Goal: Information Seeking & Learning: Learn about a topic

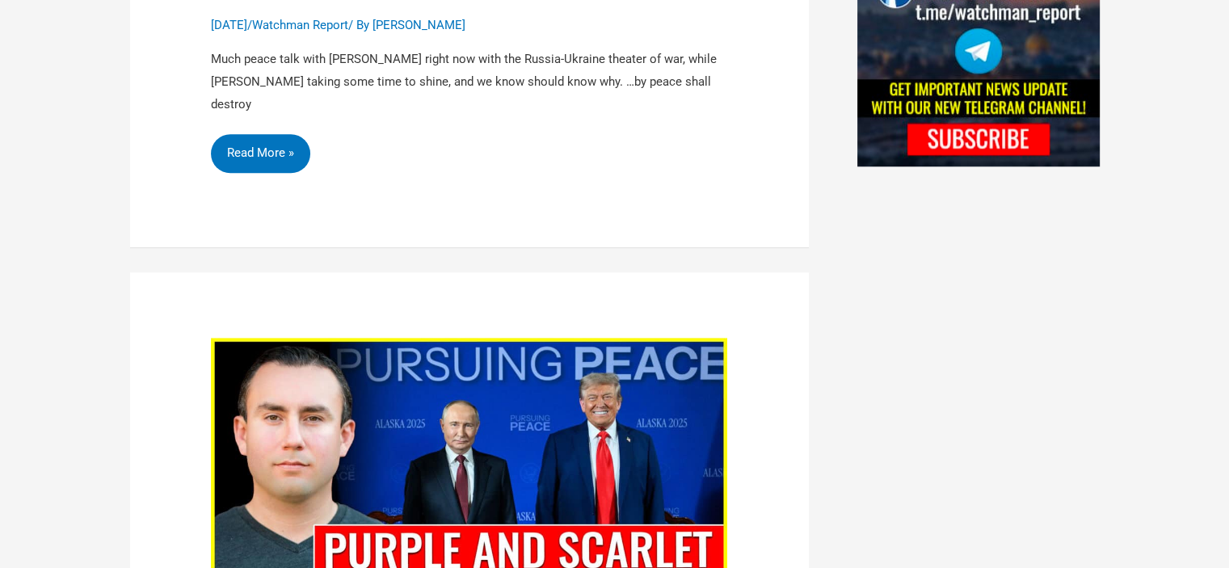
scroll to position [1616, 0]
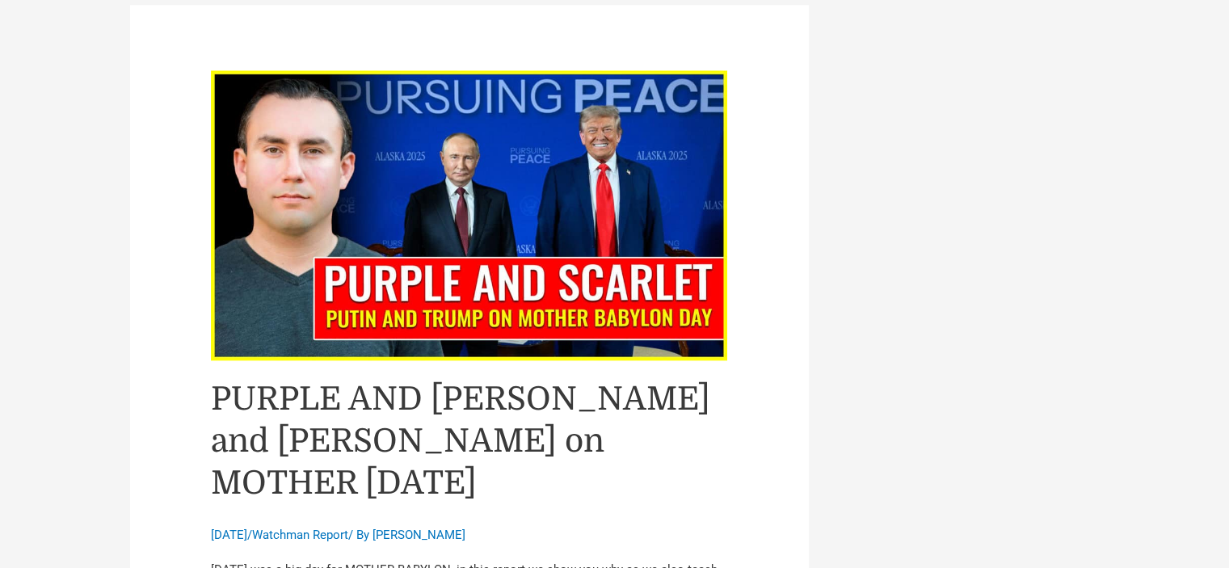
click at [247, 528] on span "August 15, 2025" at bounding box center [229, 535] width 36 height 15
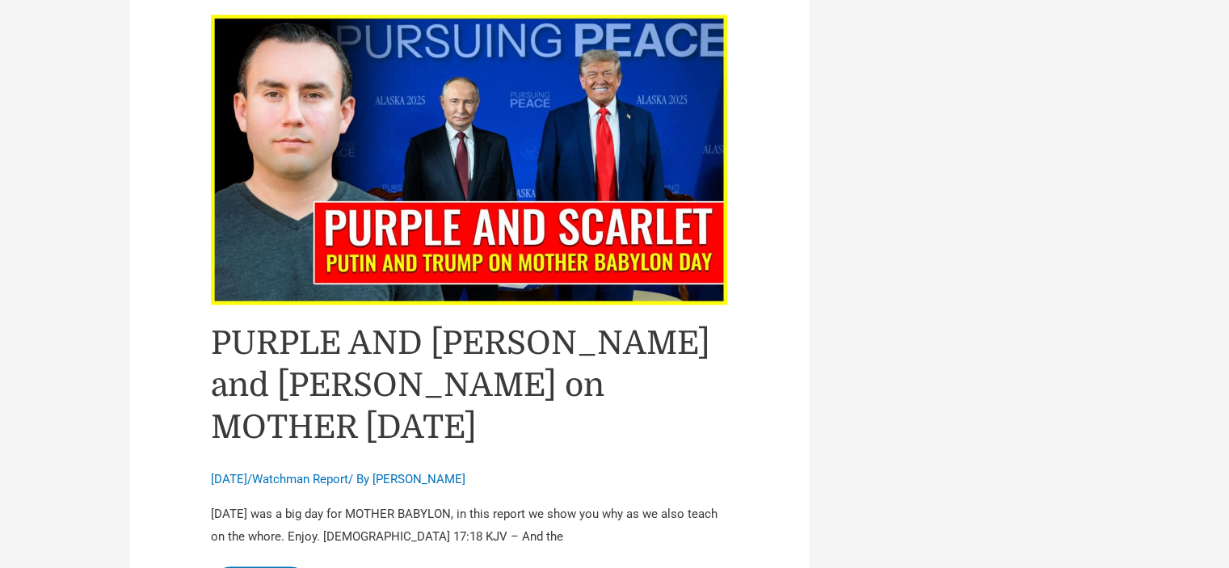
scroll to position [1777, 0]
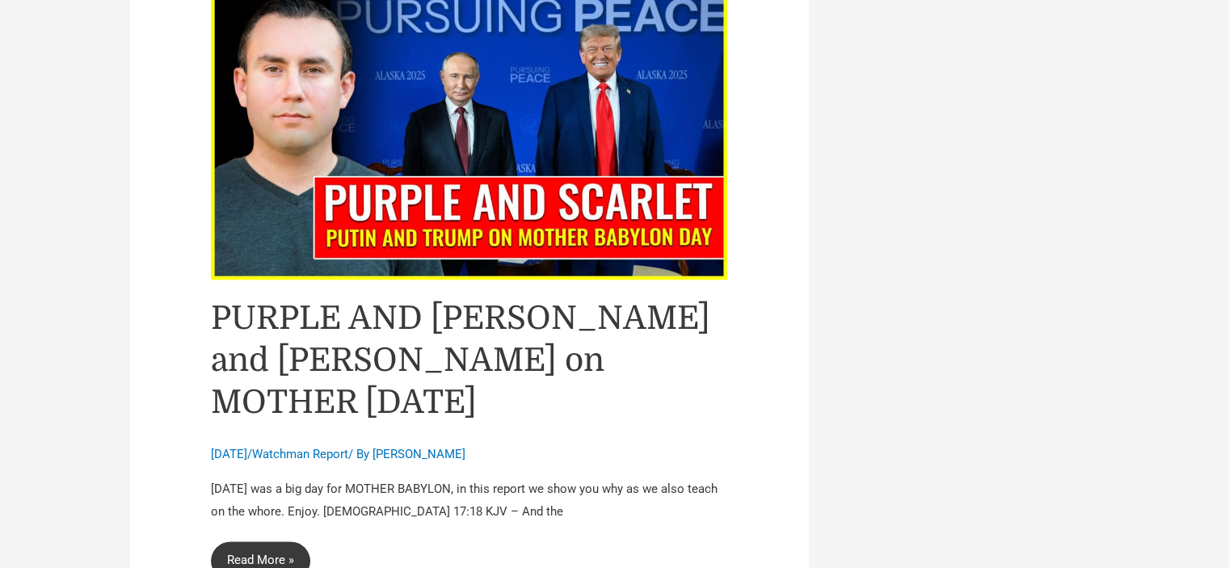
click at [263, 541] on link "PURPLE AND SCARLET Putin and Trump on MOTHER BABYLON day Read More »" at bounding box center [260, 560] width 99 height 39
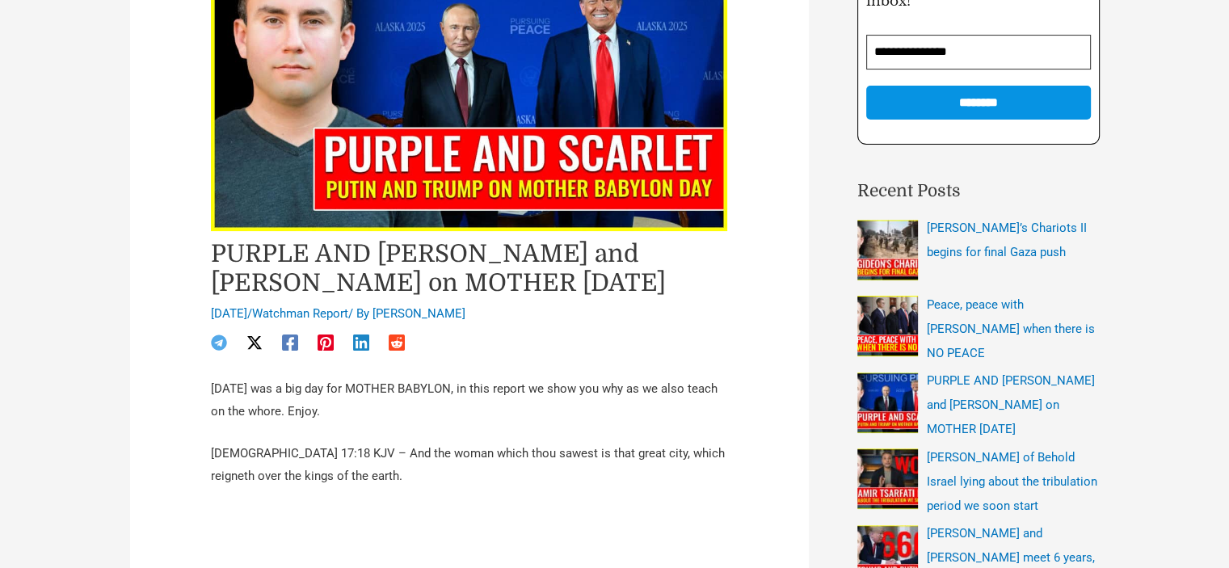
scroll to position [404, 0]
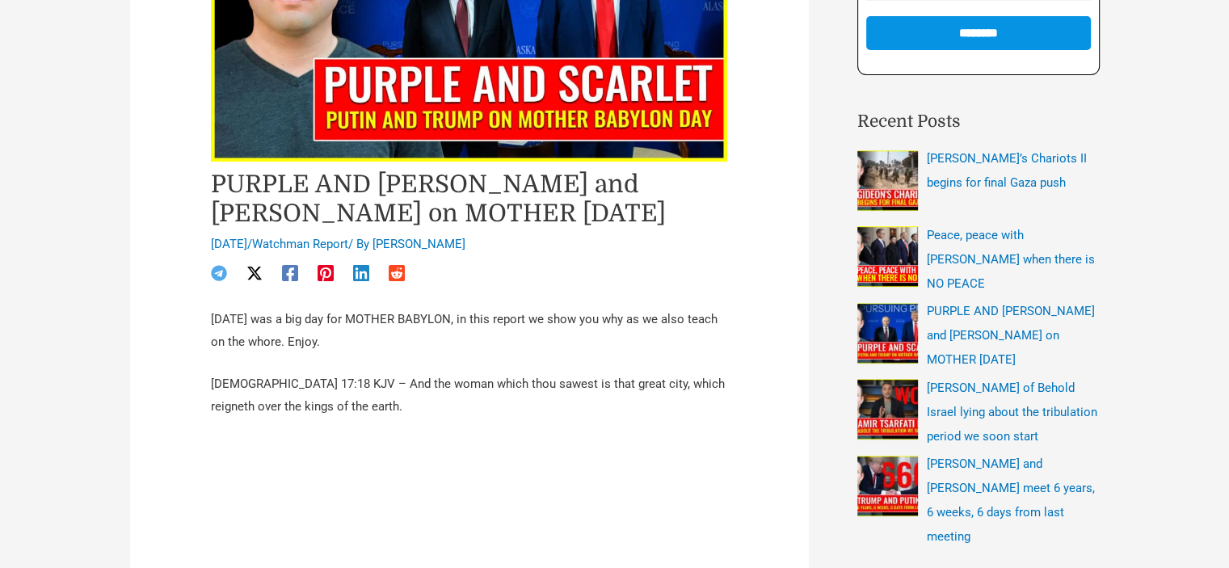
click at [247, 245] on span "[DATE]" at bounding box center [229, 244] width 36 height 15
drag, startPoint x: 216, startPoint y: 242, endPoint x: 289, endPoint y: 245, distance: 72.7
click at [247, 245] on span "August 15, 2025" at bounding box center [229, 244] width 36 height 15
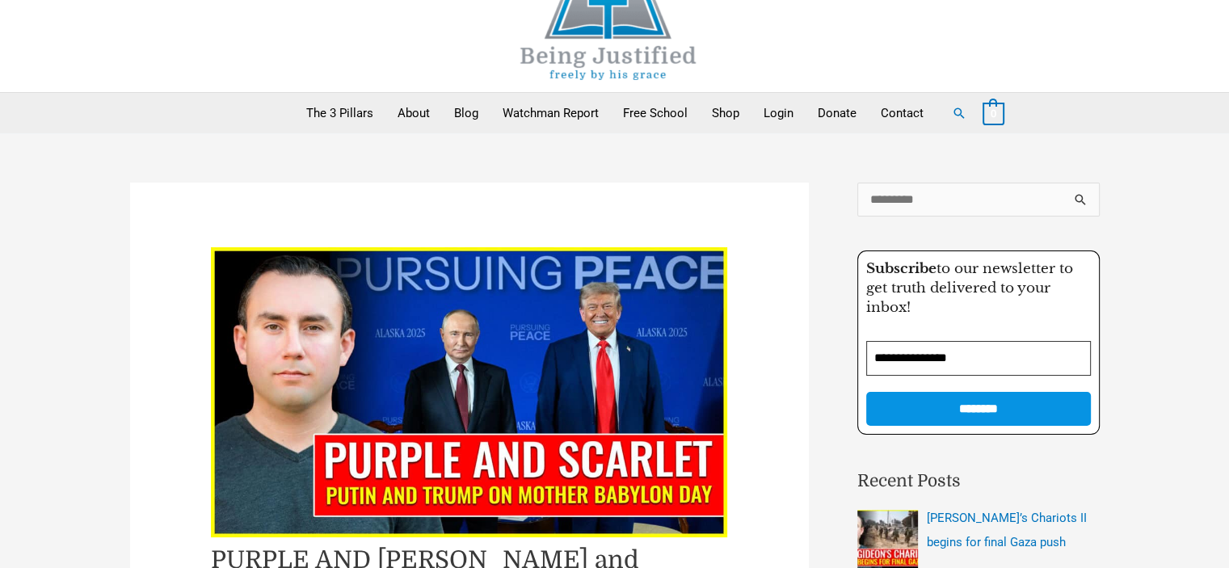
scroll to position [0, 0]
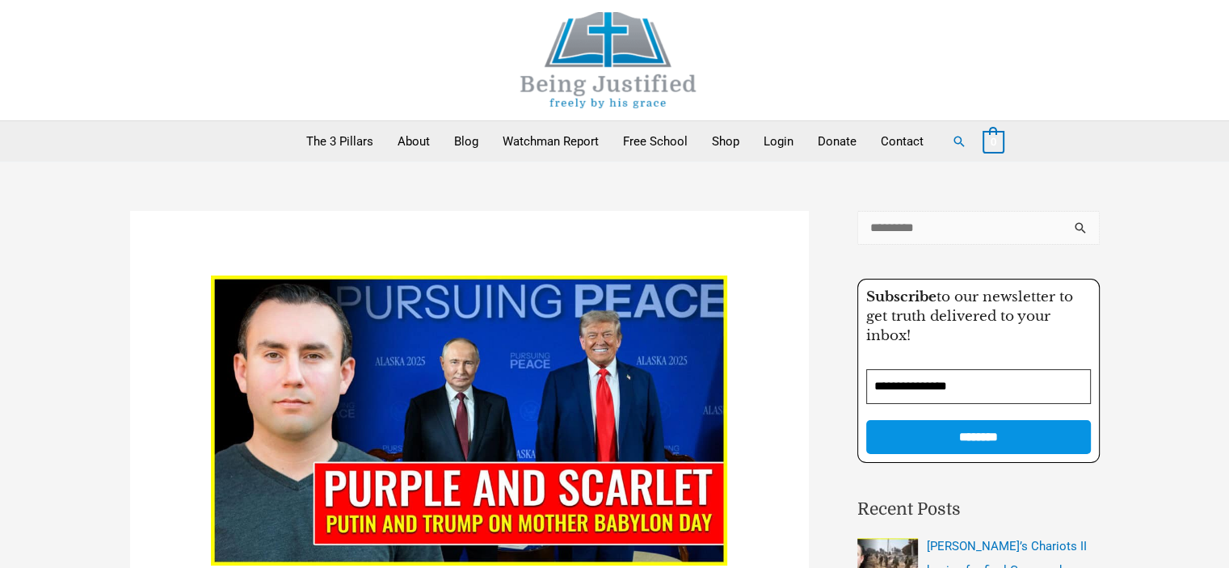
click at [910, 240] on input "Search for:" at bounding box center [978, 228] width 242 height 34
type input "*******"
click at [1063, 211] on input "******" at bounding box center [1081, 233] width 36 height 44
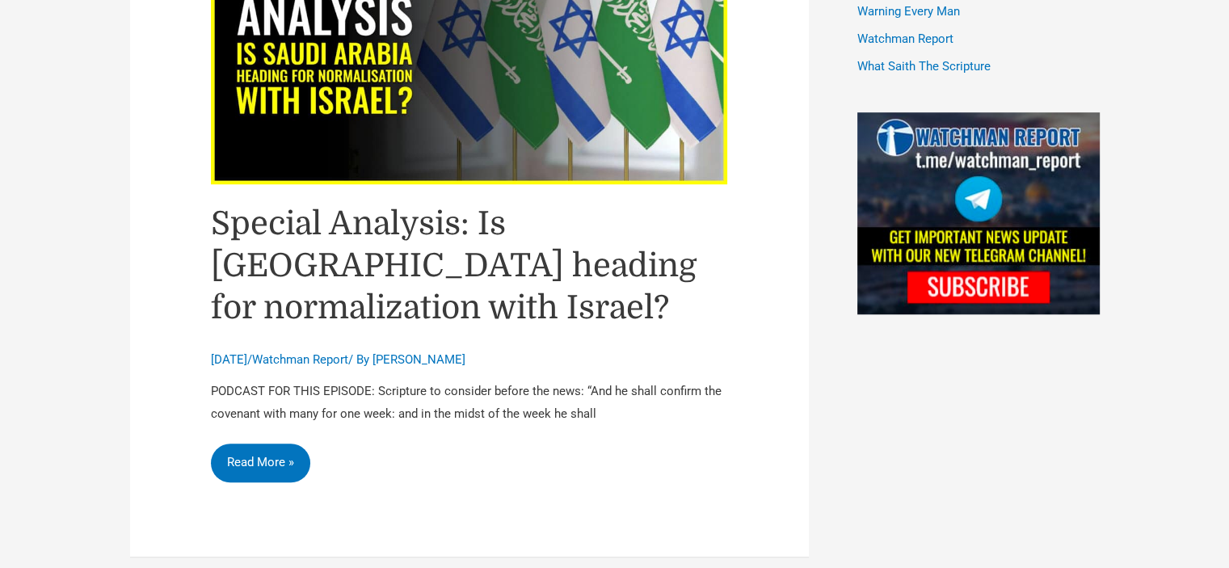
scroll to position [1373, 0]
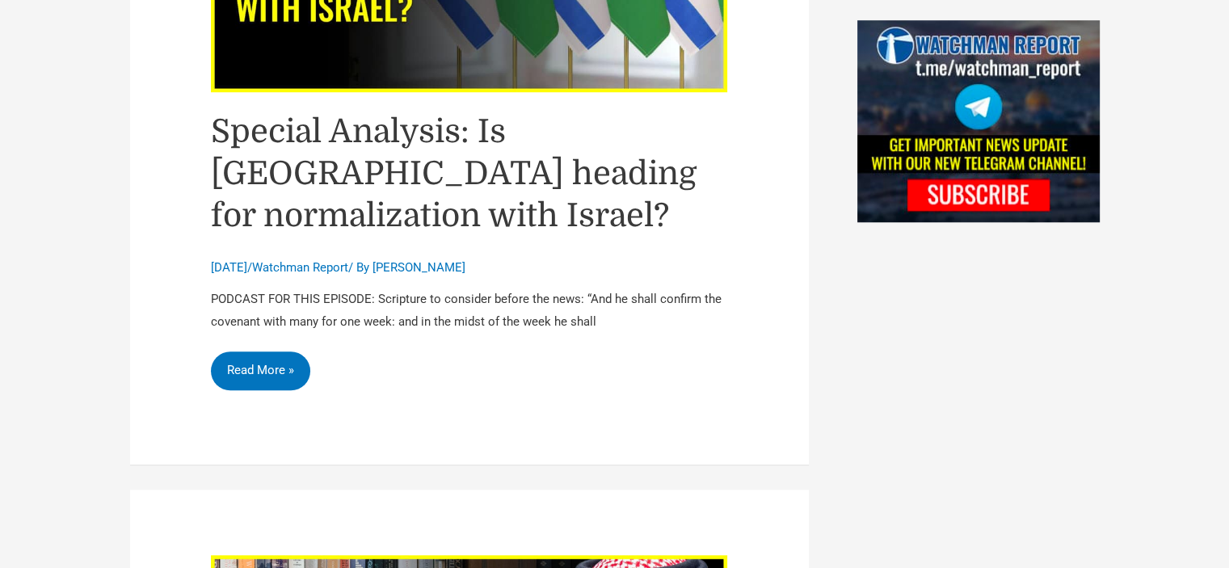
drag, startPoint x: 488, startPoint y: 156, endPoint x: 756, endPoint y: 126, distance: 269.9
click at [799, 180] on article "Special Analysis: Is Saudi Arabia heading for normalization with Israel? June 1…" at bounding box center [469, 101] width 679 height 729
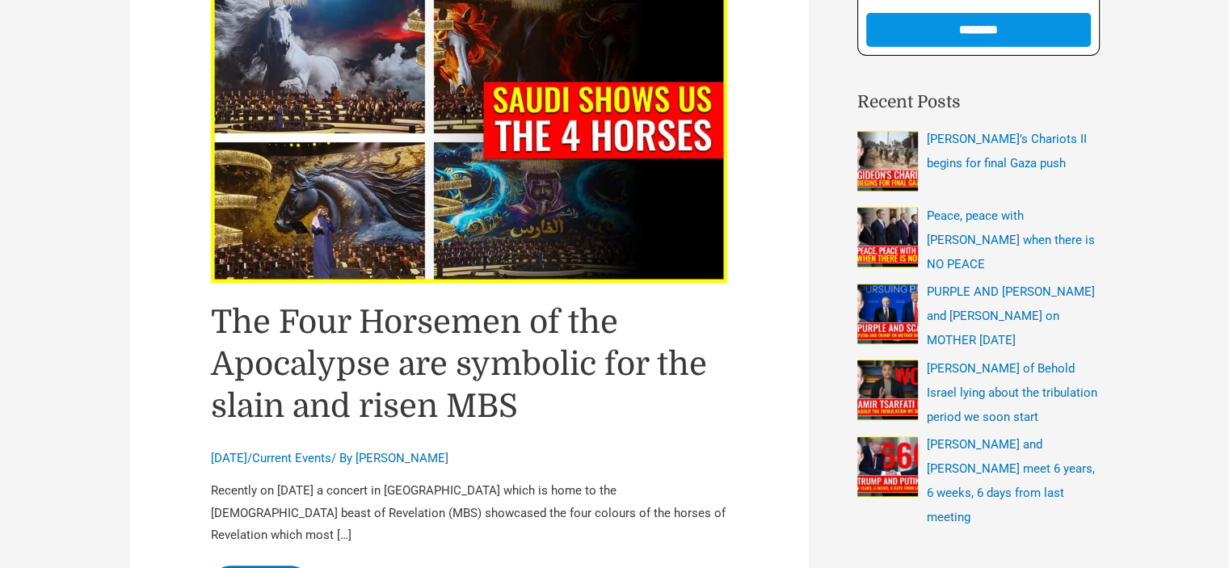
scroll to position [0, 0]
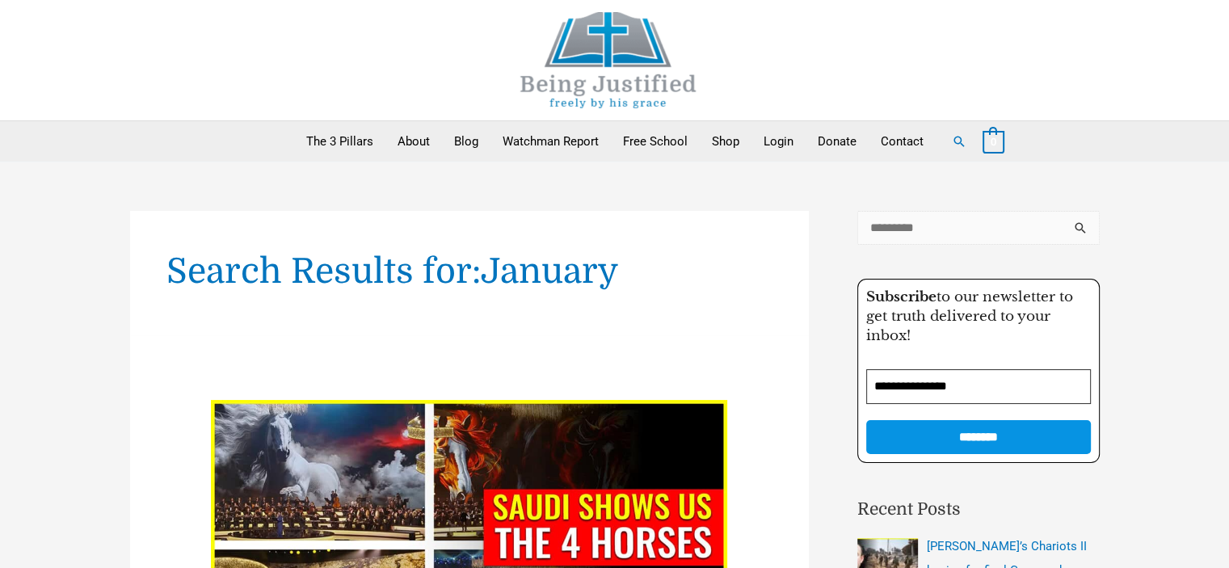
click at [908, 229] on input "Search for:" at bounding box center [978, 228] width 242 height 34
type input "**********"
click at [1063, 211] on input "******" at bounding box center [1081, 233] width 36 height 44
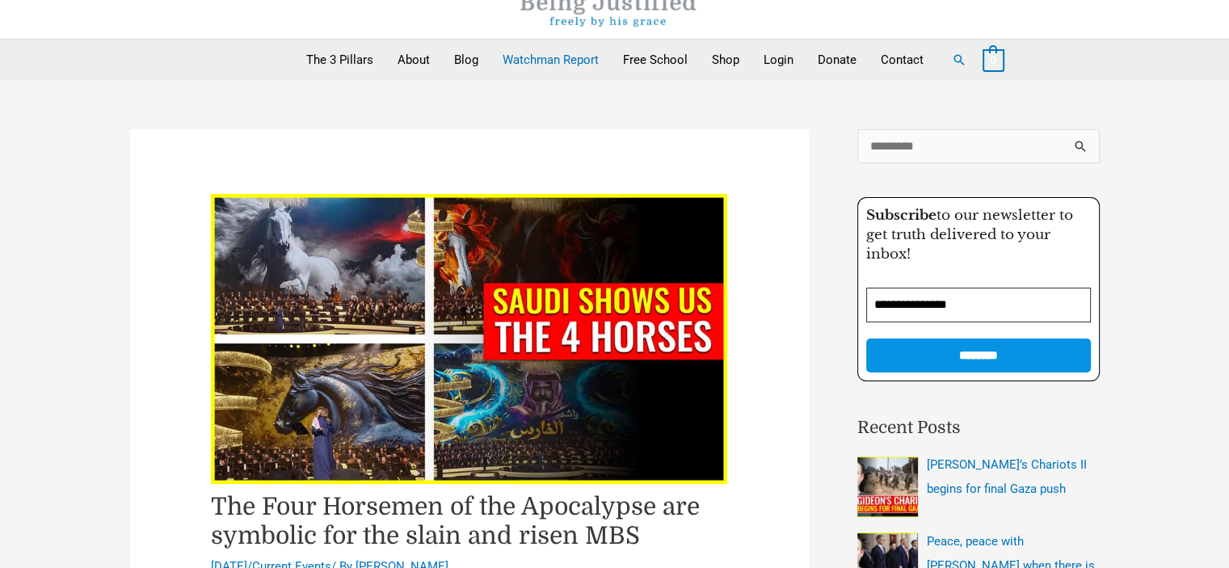
scroll to position [162, 0]
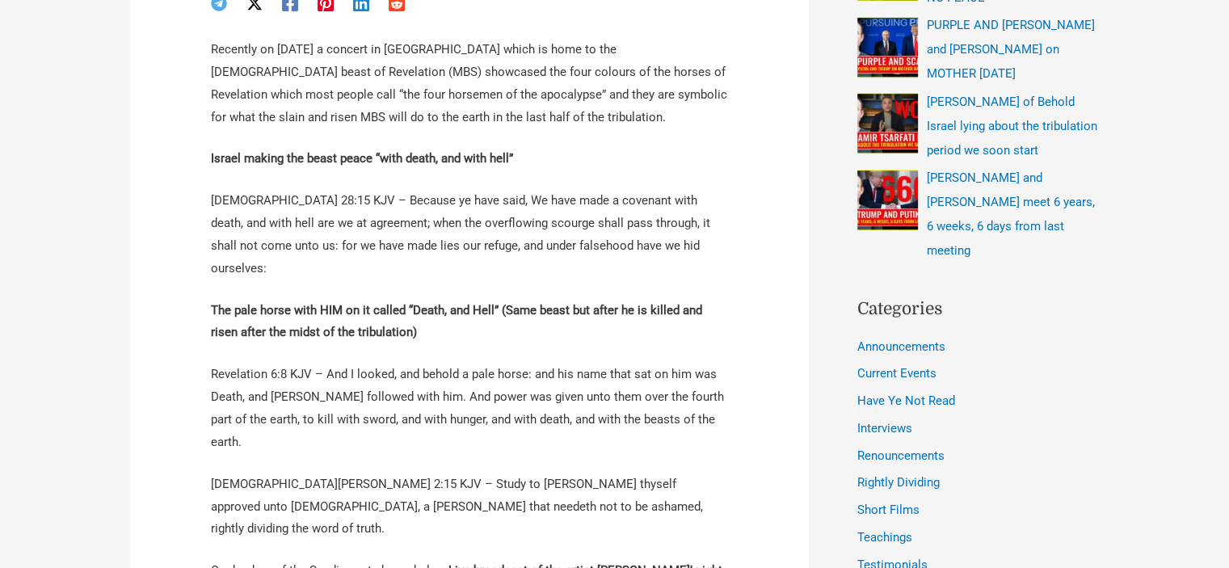
scroll to position [485, 0]
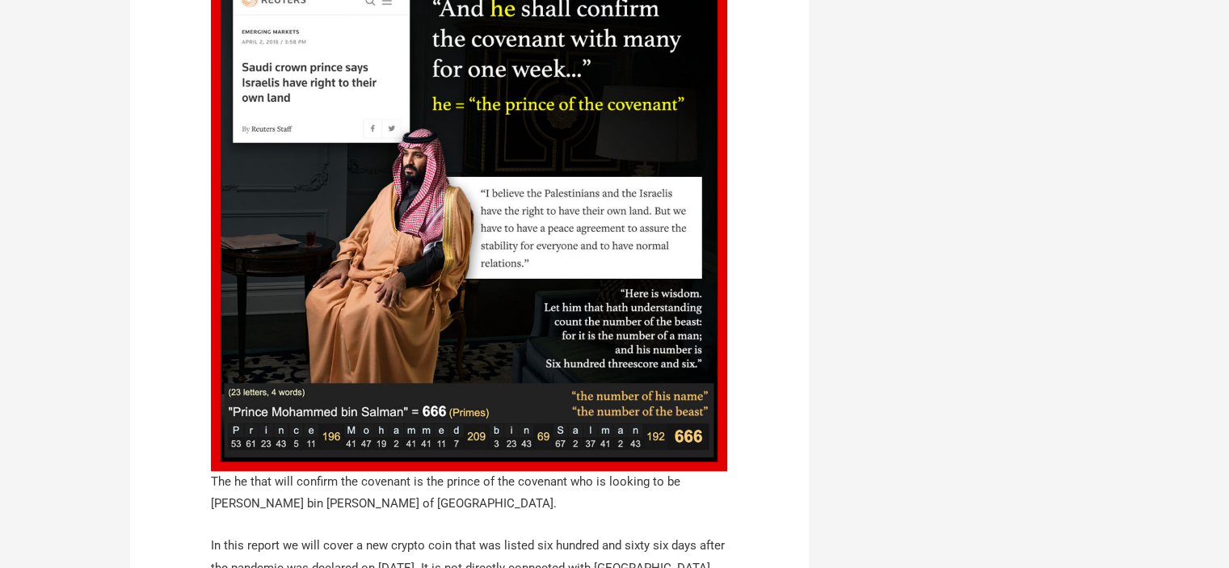
scroll to position [1535, 0]
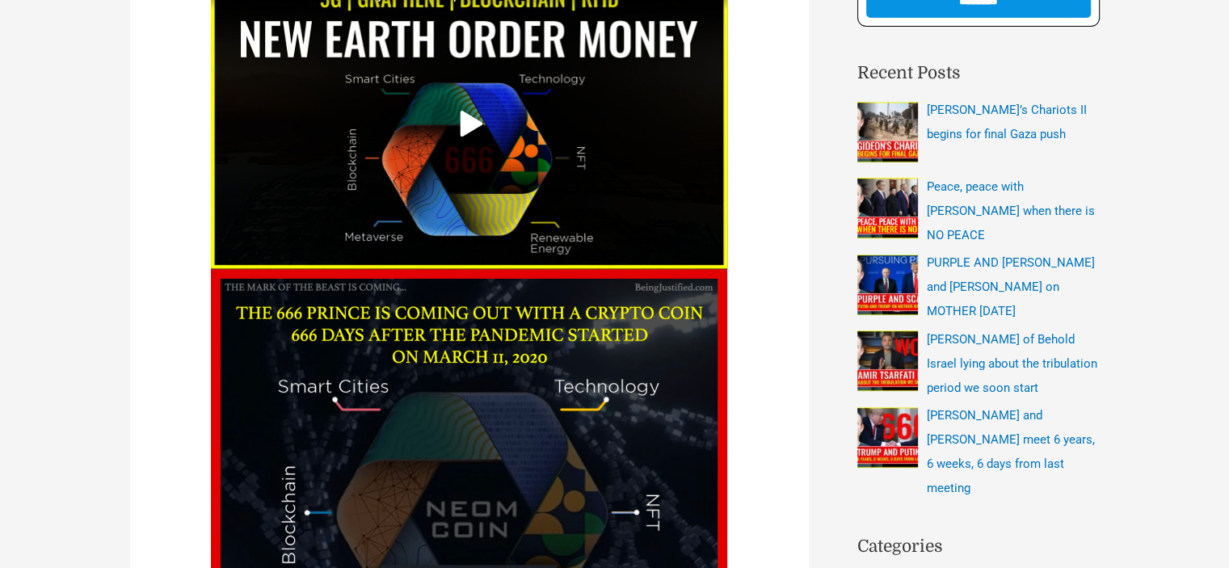
scroll to position [242, 0]
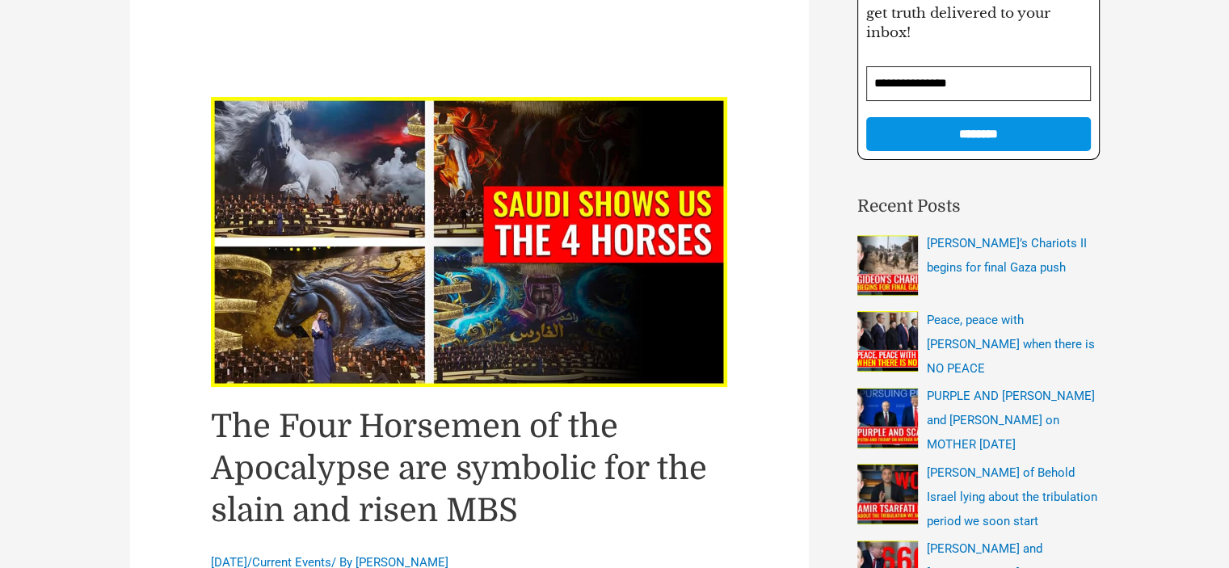
scroll to position [485, 0]
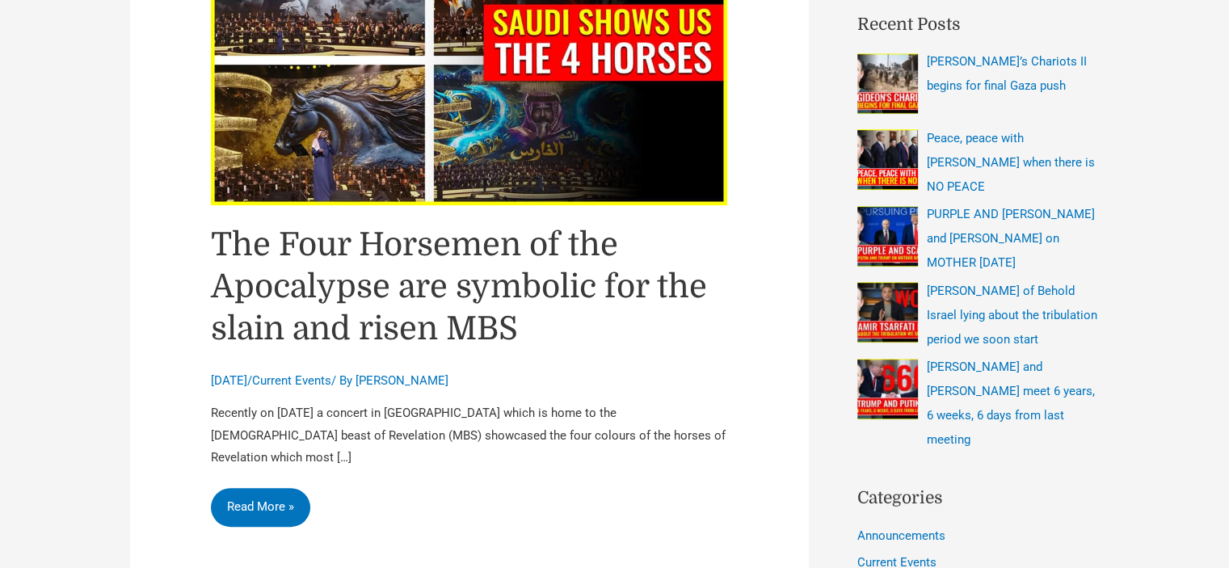
drag, startPoint x: 203, startPoint y: 381, endPoint x: 305, endPoint y: 376, distance: 101.9
click at [305, 376] on article "The Four Horsemen of the Apocalypse are symbolic for the slain and risen MBS [D…" at bounding box center [469, 226] width 679 height 750
click at [305, 397] on div "The Four Horsemen of the Apocalypse are symbolic for the slain and risen MBS [D…" at bounding box center [469, 225] width 517 height 620
drag, startPoint x: 305, startPoint y: 382, endPoint x: 212, endPoint y: 388, distance: 92.3
click at [212, 388] on span "[DATE]" at bounding box center [229, 380] width 36 height 15
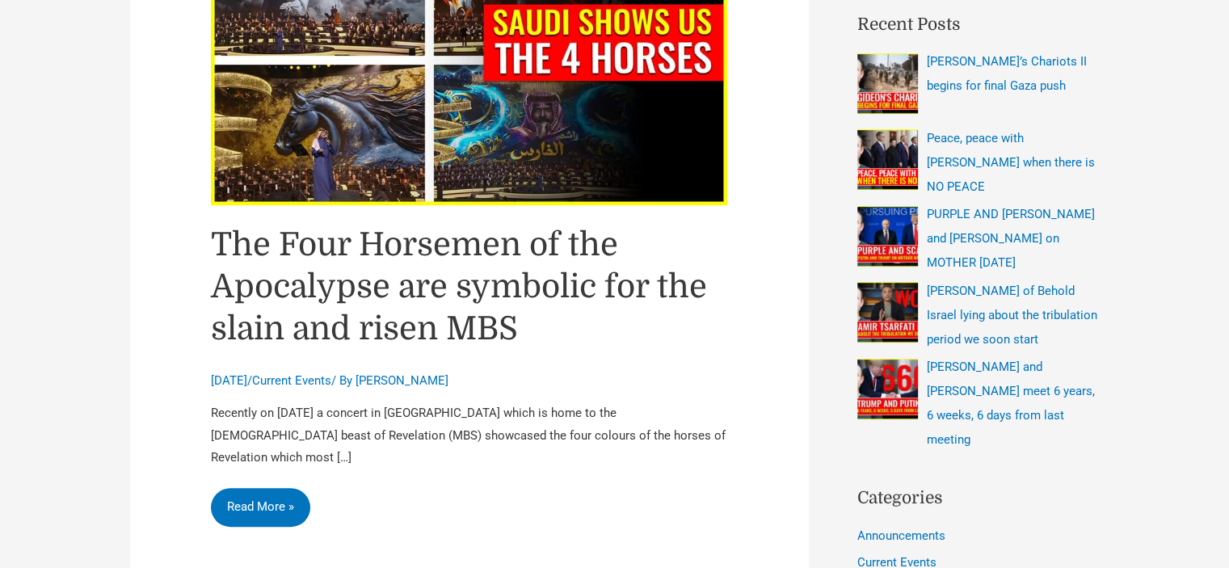
copy span "[DATE]"
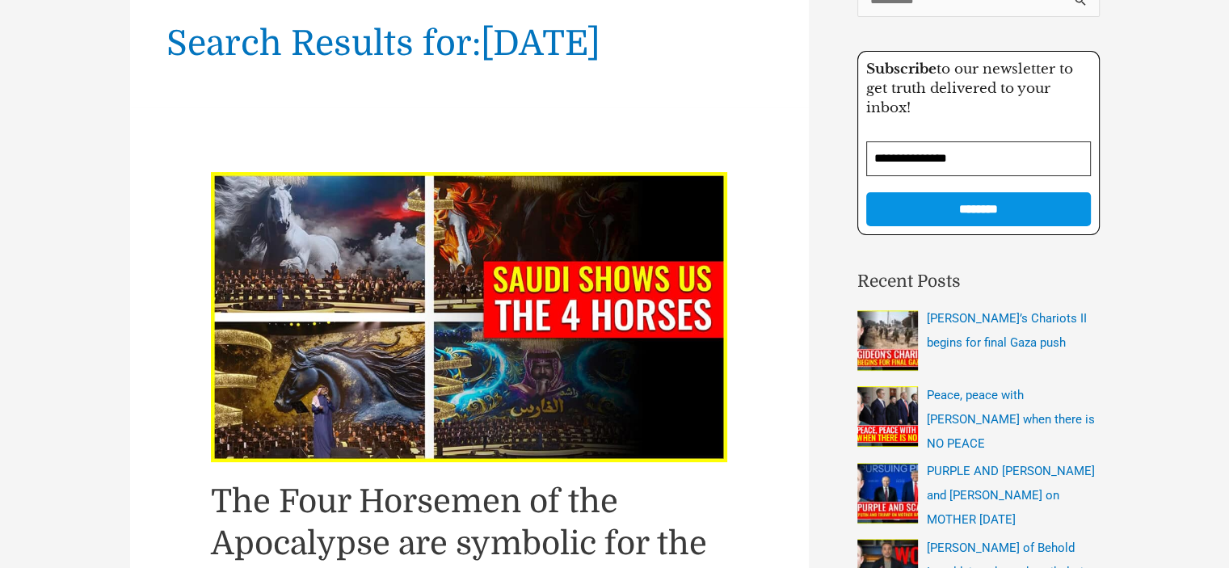
scroll to position [81, 0]
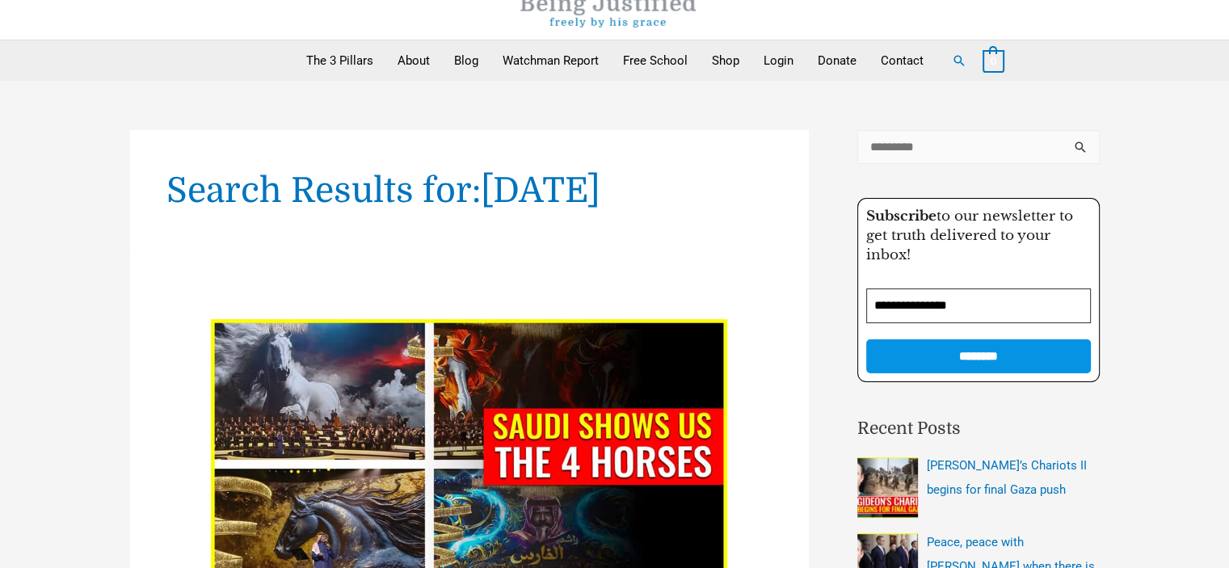
click at [958, 156] on input "Search for:" at bounding box center [978, 147] width 242 height 34
paste input "**********"
type input "**********"
click at [1063, 130] on input "******" at bounding box center [1081, 152] width 36 height 44
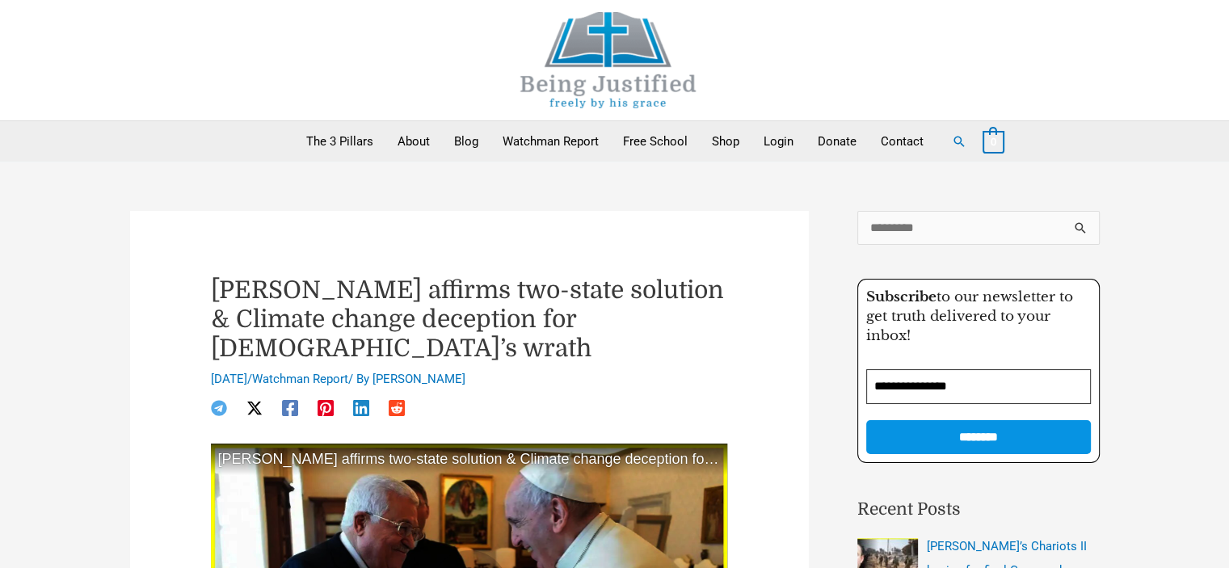
scroll to position [323, 0]
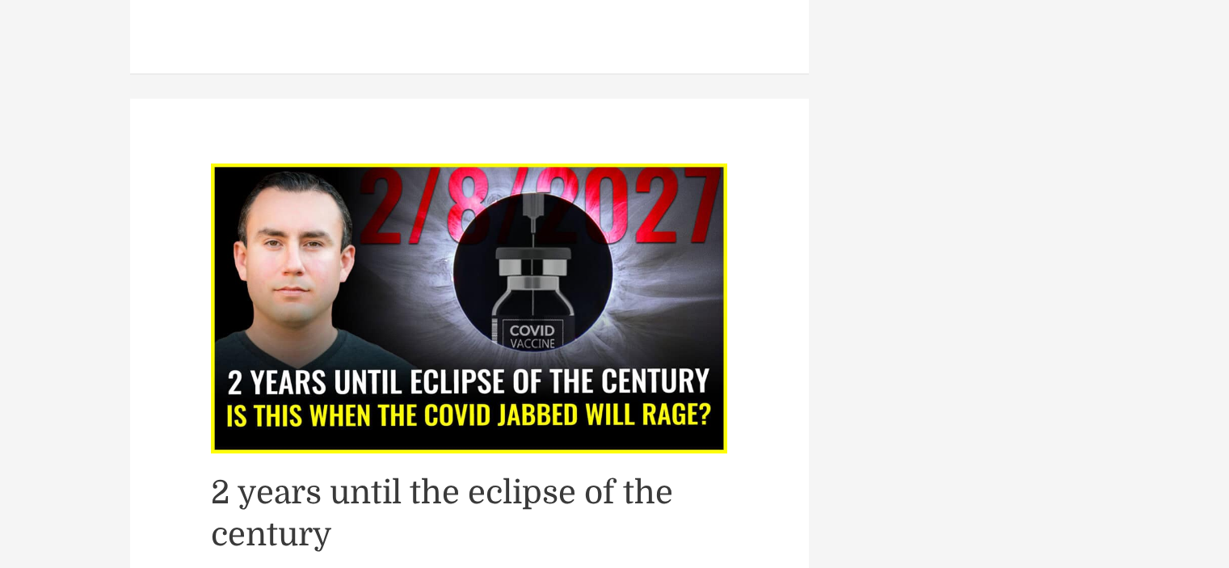
scroll to position [7513, 0]
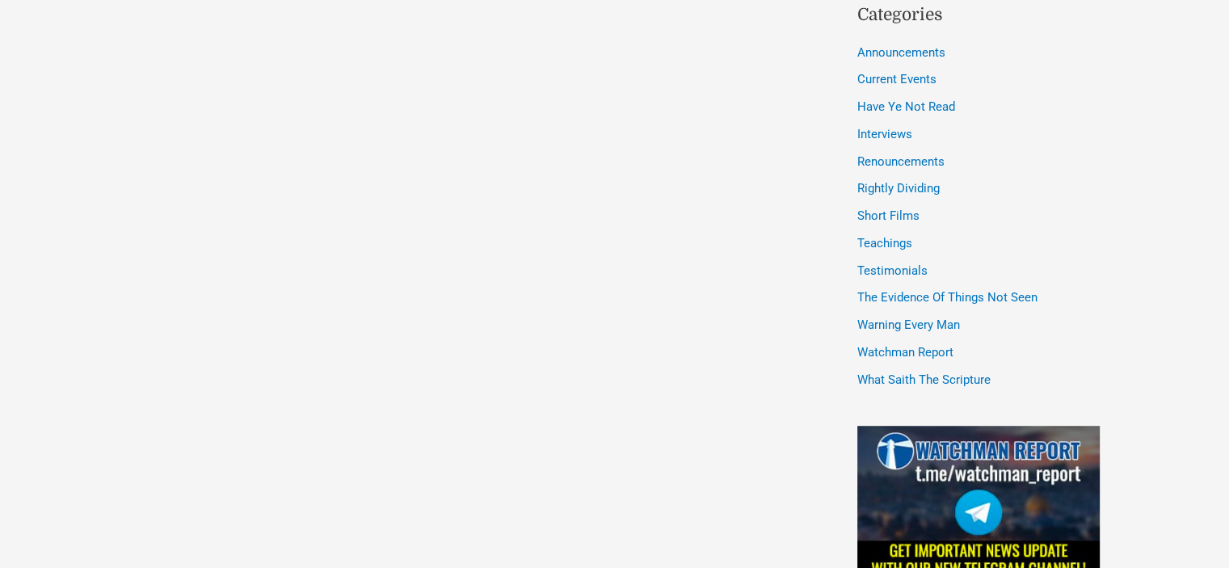
scroll to position [969, 0]
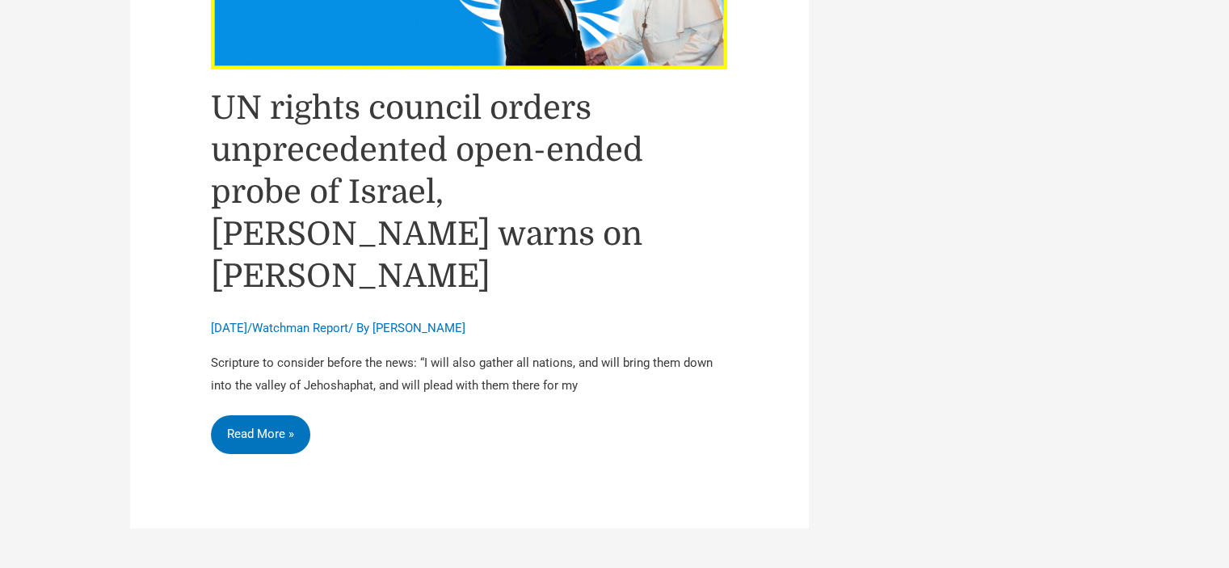
scroll to position [5585, 0]
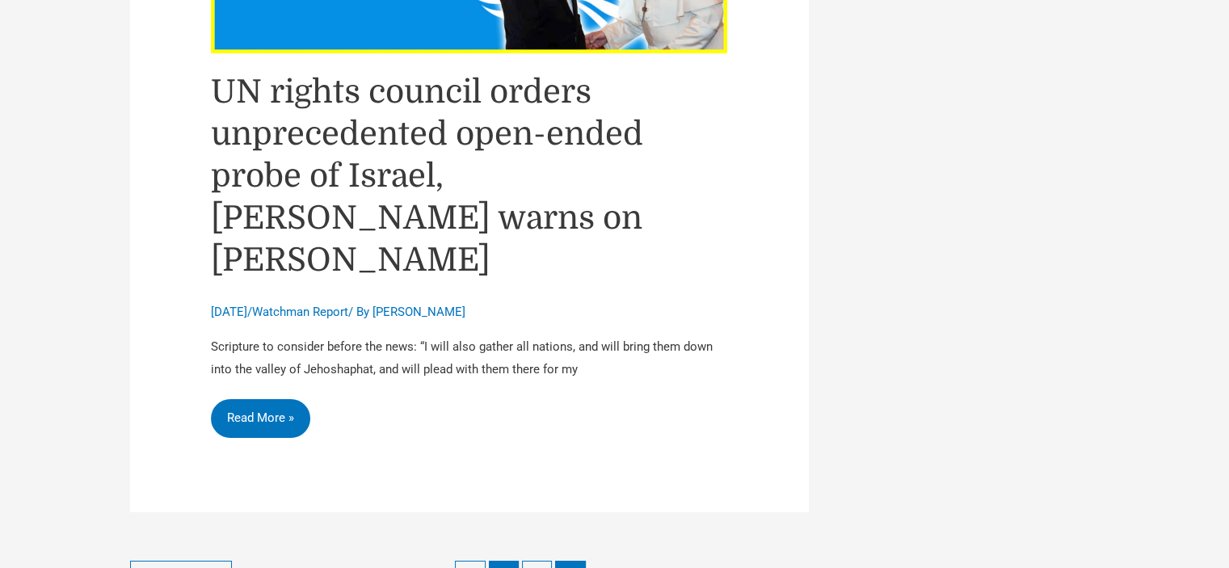
click at [497, 561] on span "…" at bounding box center [504, 576] width 30 height 30
click at [514, 561] on span "…" at bounding box center [504, 576] width 30 height 30
click at [527, 561] on link "46" at bounding box center [537, 576] width 30 height 30
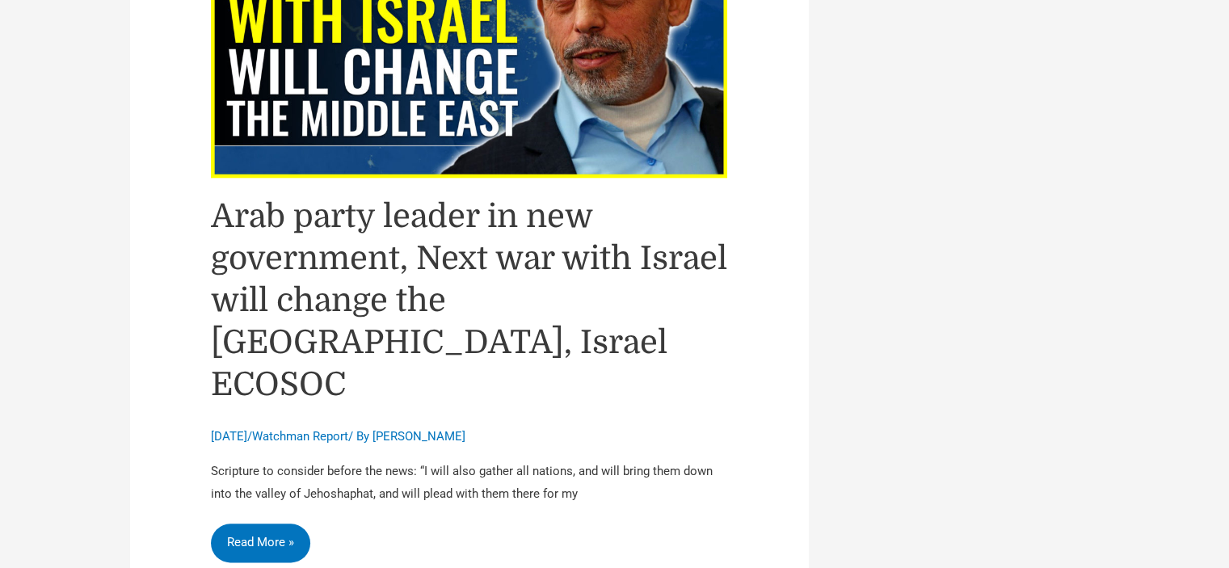
scroll to position [7969, 0]
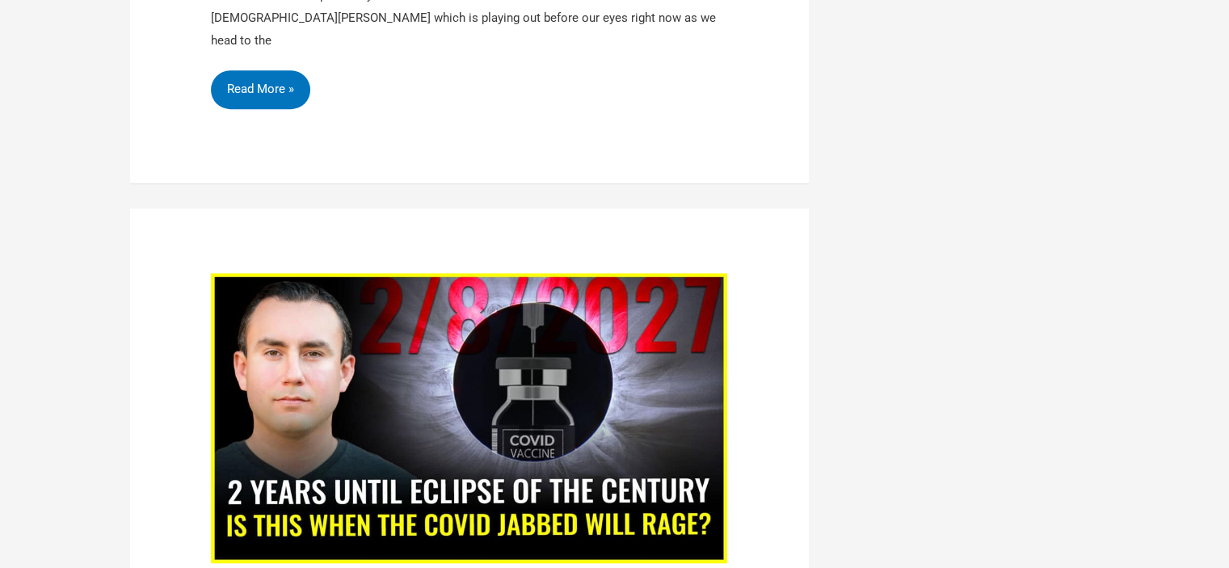
scroll to position [7323, 0]
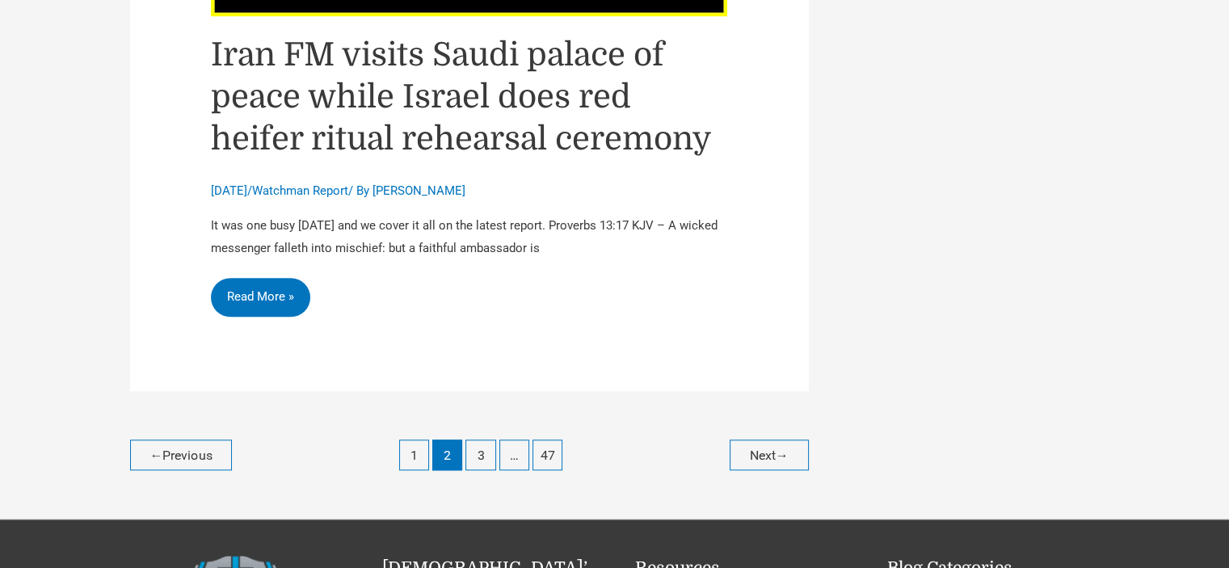
scroll to position [7559, 0]
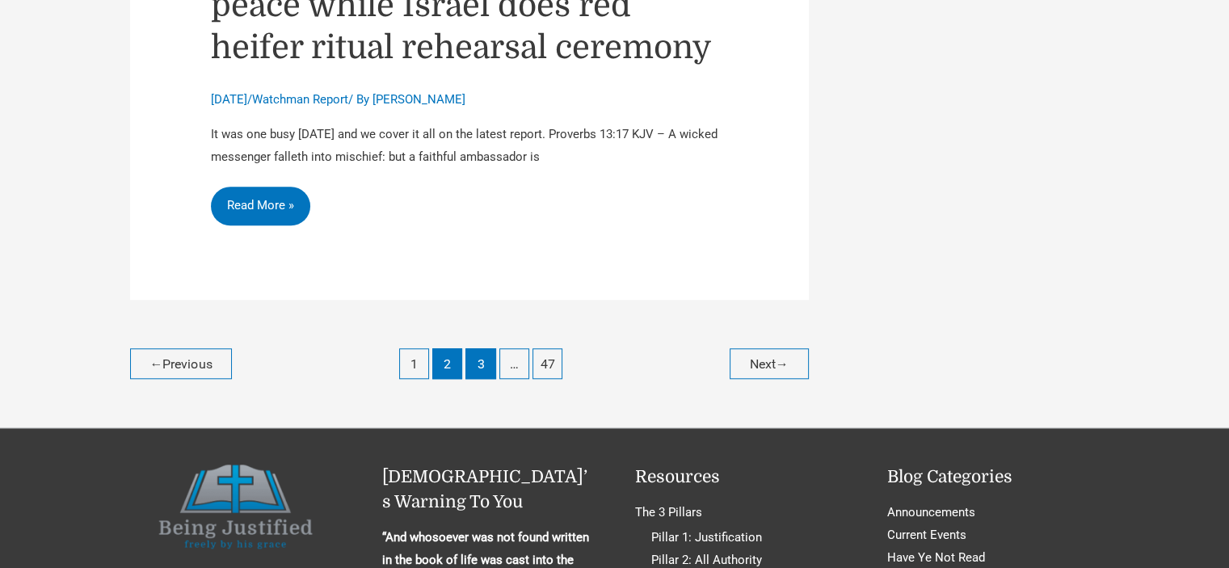
click at [488, 348] on link "3" at bounding box center [480, 363] width 30 height 30
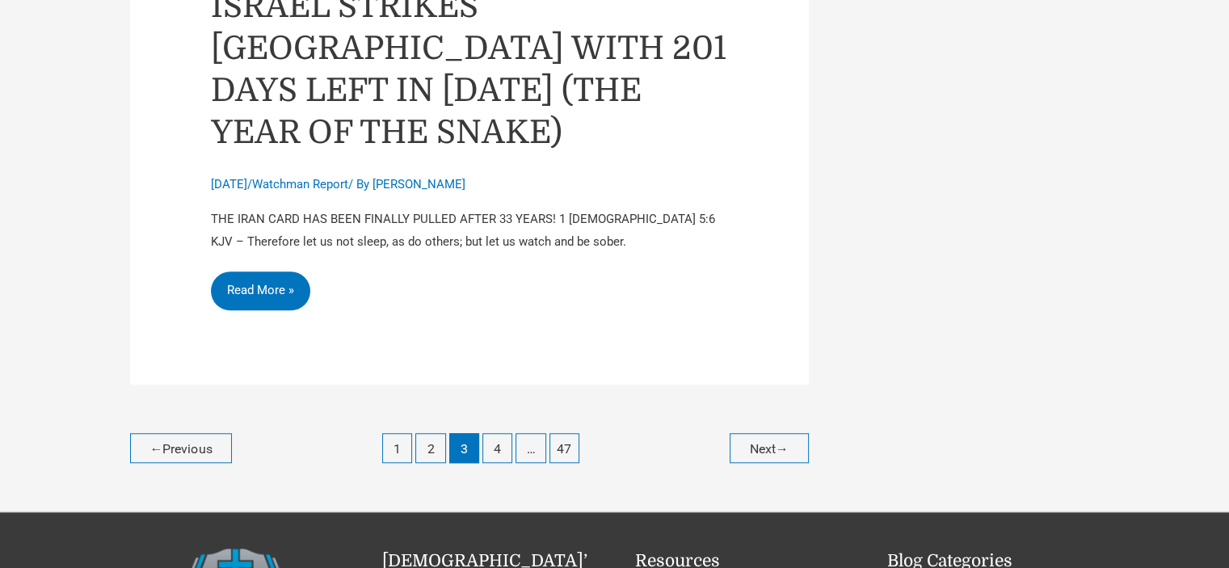
scroll to position [7507, 0]
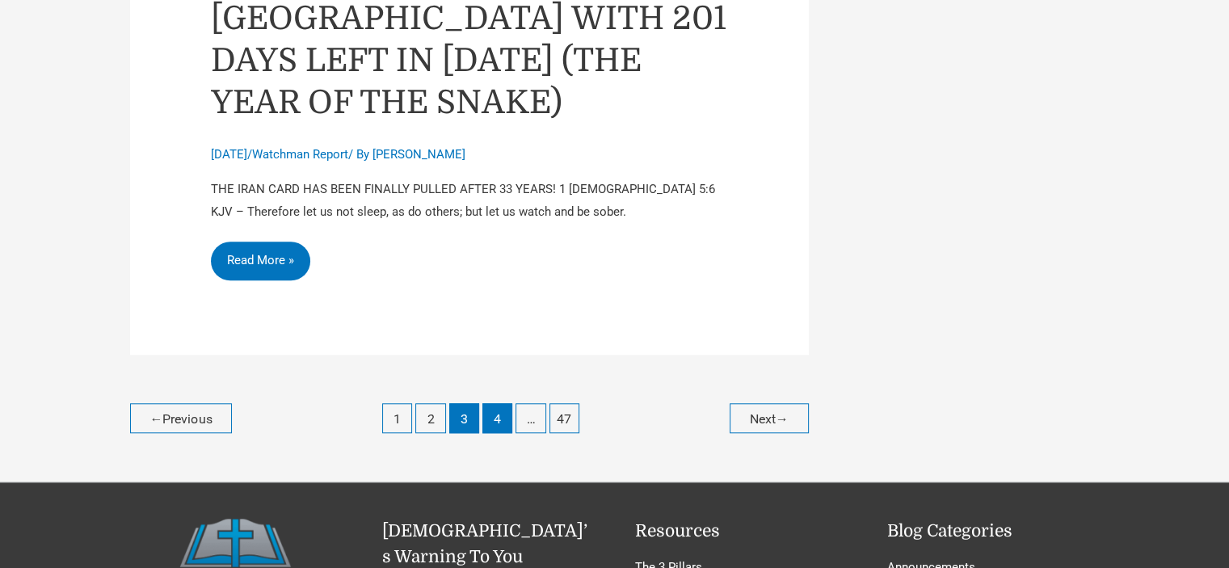
click at [507, 403] on link "4" at bounding box center [497, 418] width 30 height 30
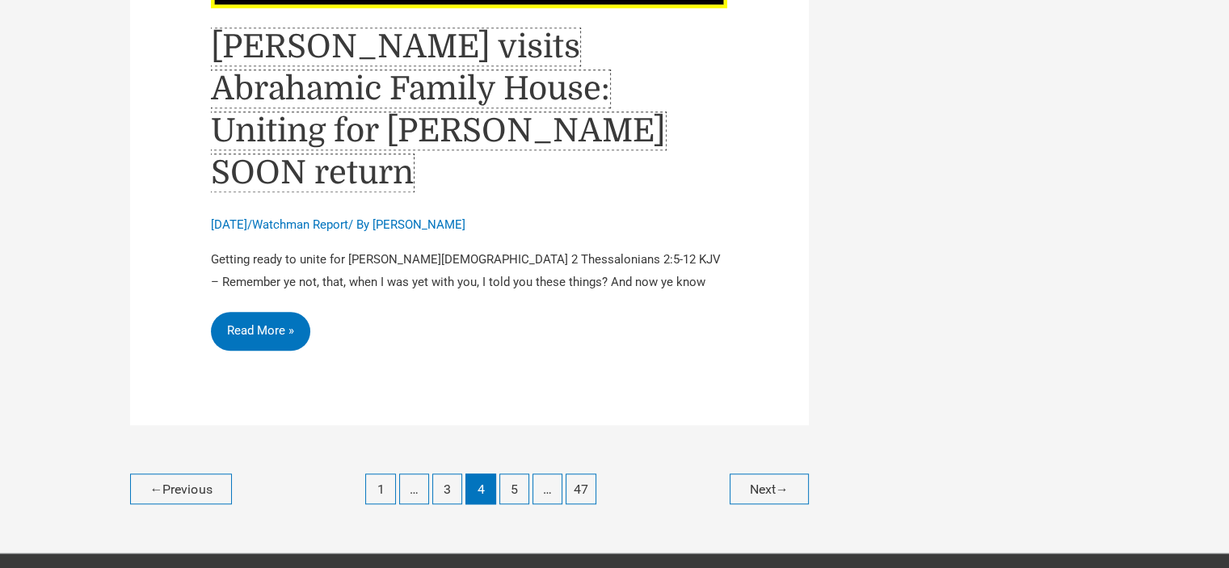
scroll to position [7513, 0]
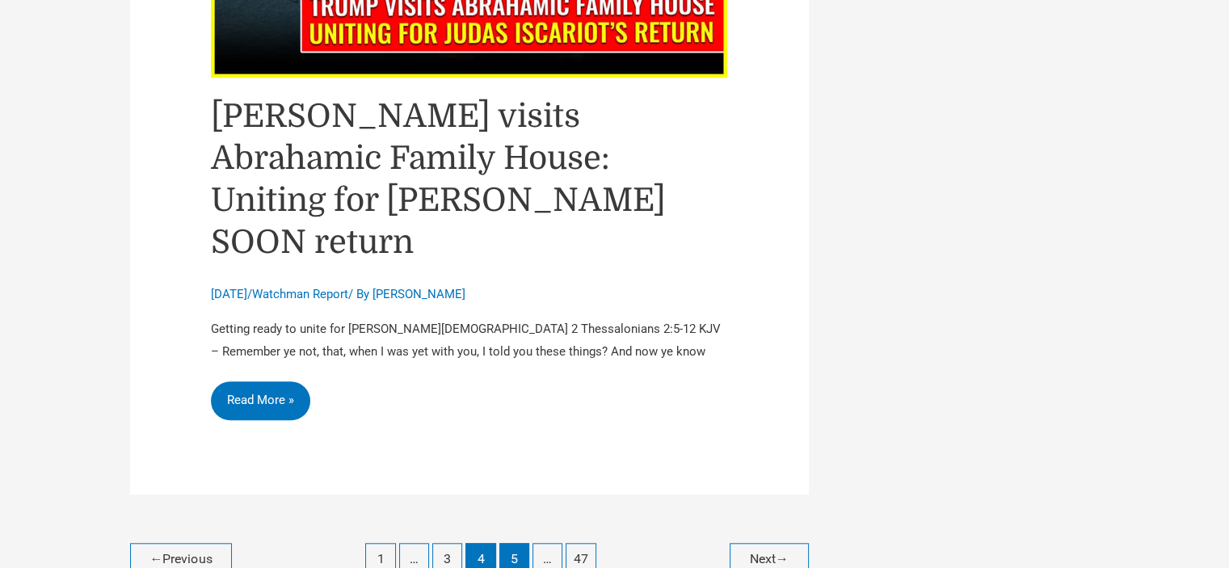
click at [520, 543] on link "5" at bounding box center [514, 558] width 30 height 30
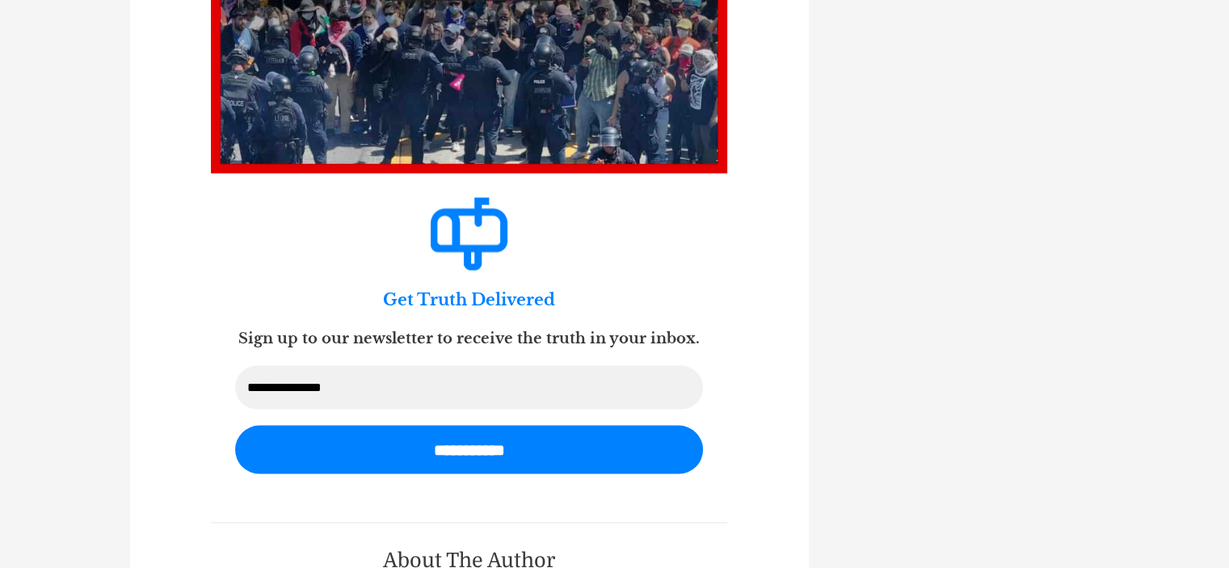
scroll to position [2989, 0]
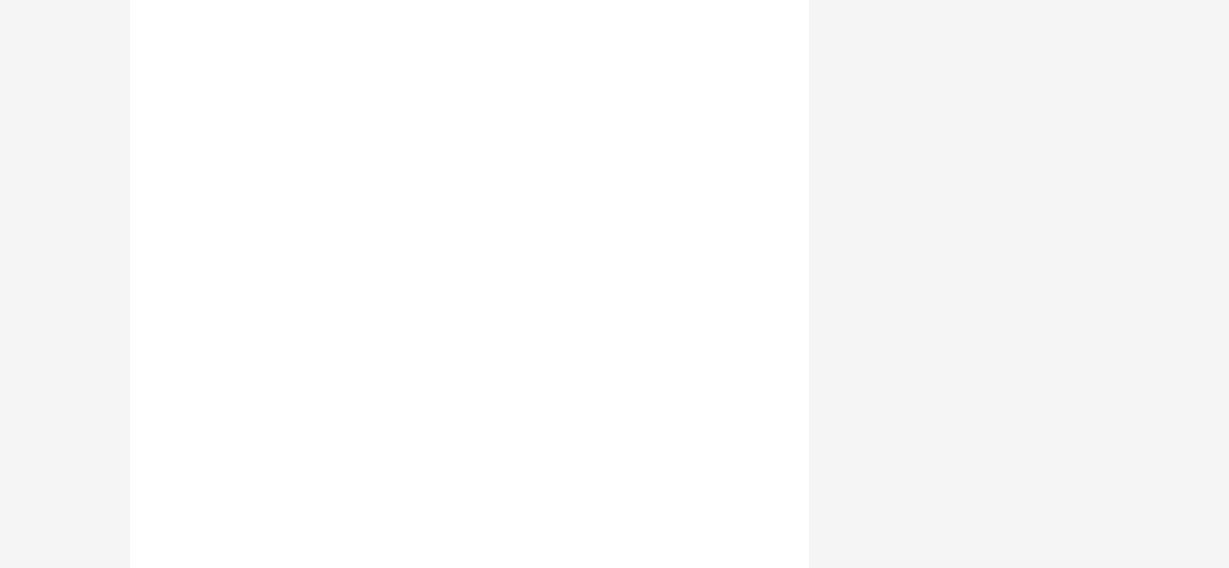
scroll to position [4766, 0]
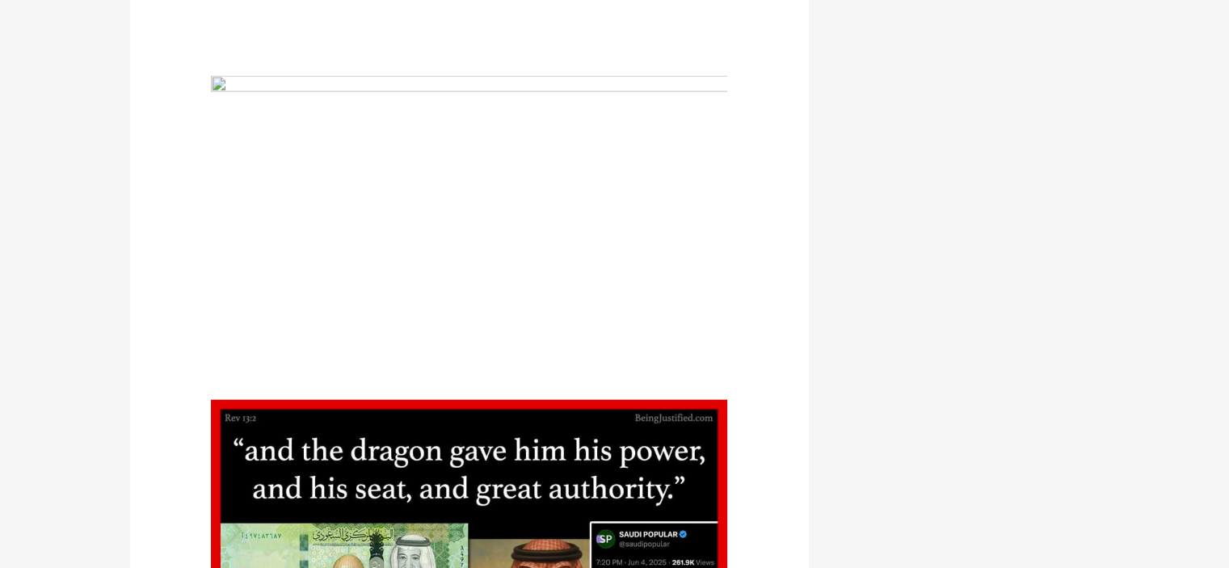
scroll to position [3716, 0]
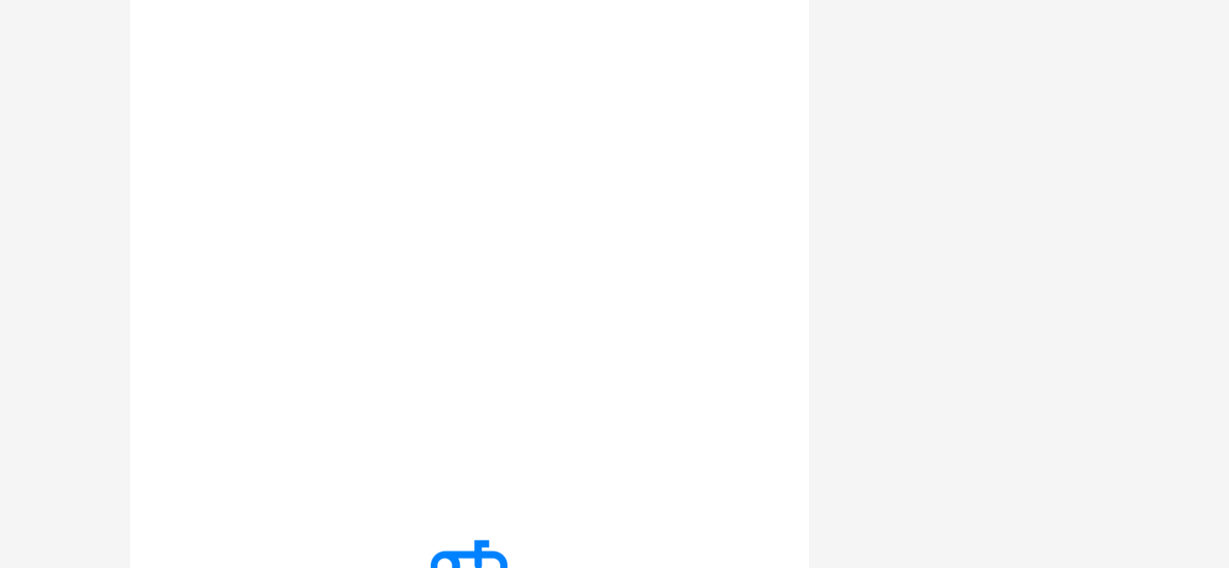
scroll to position [2908, 0]
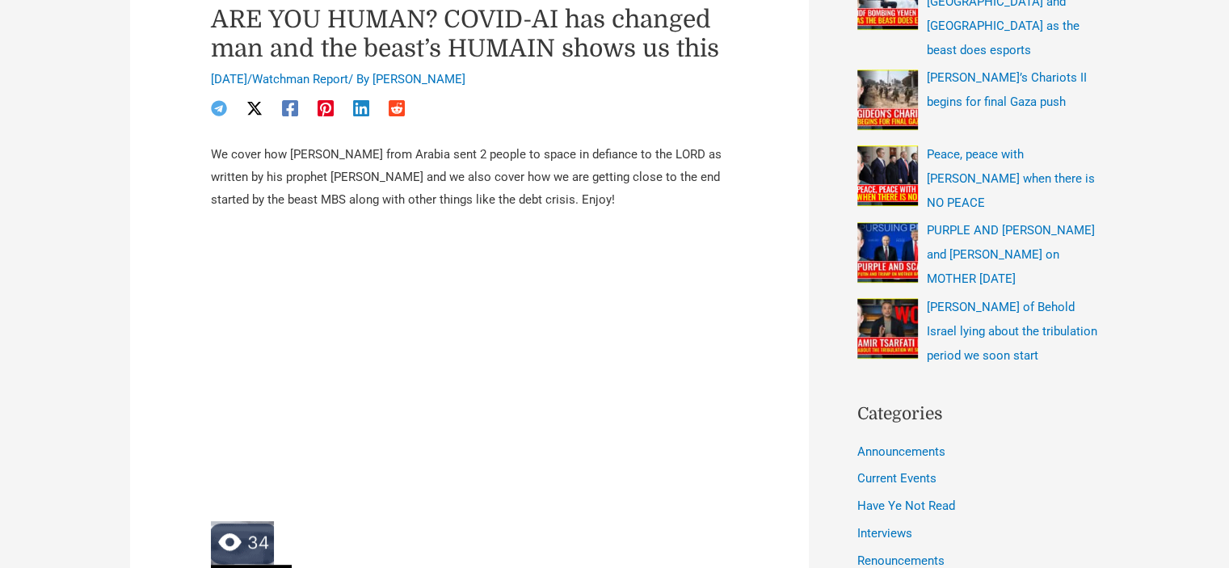
scroll to position [565, 0]
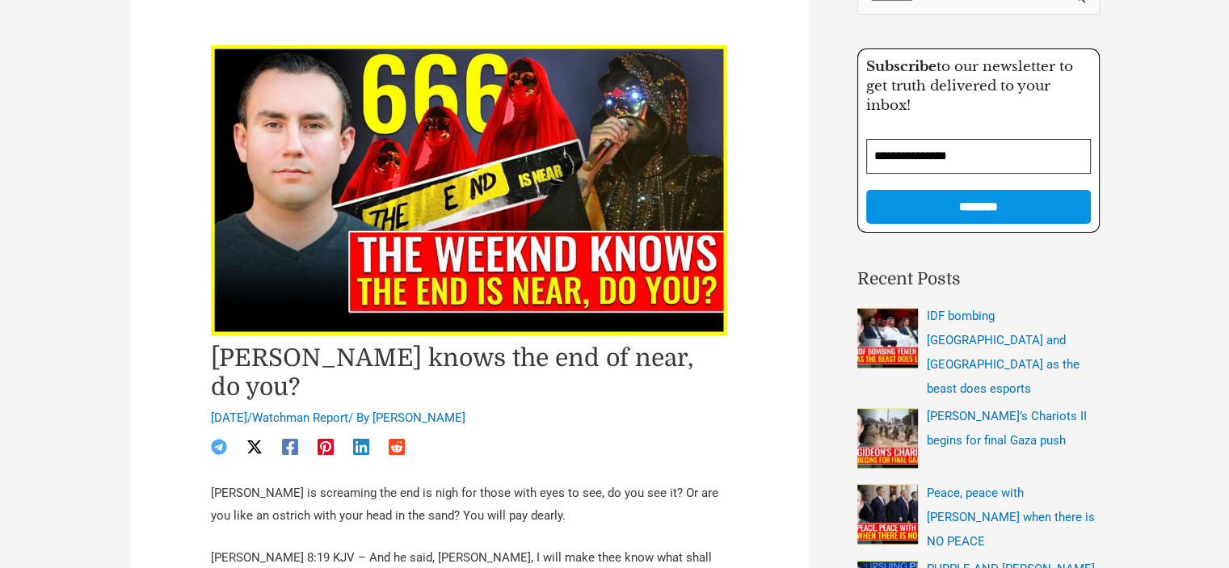
scroll to position [162, 0]
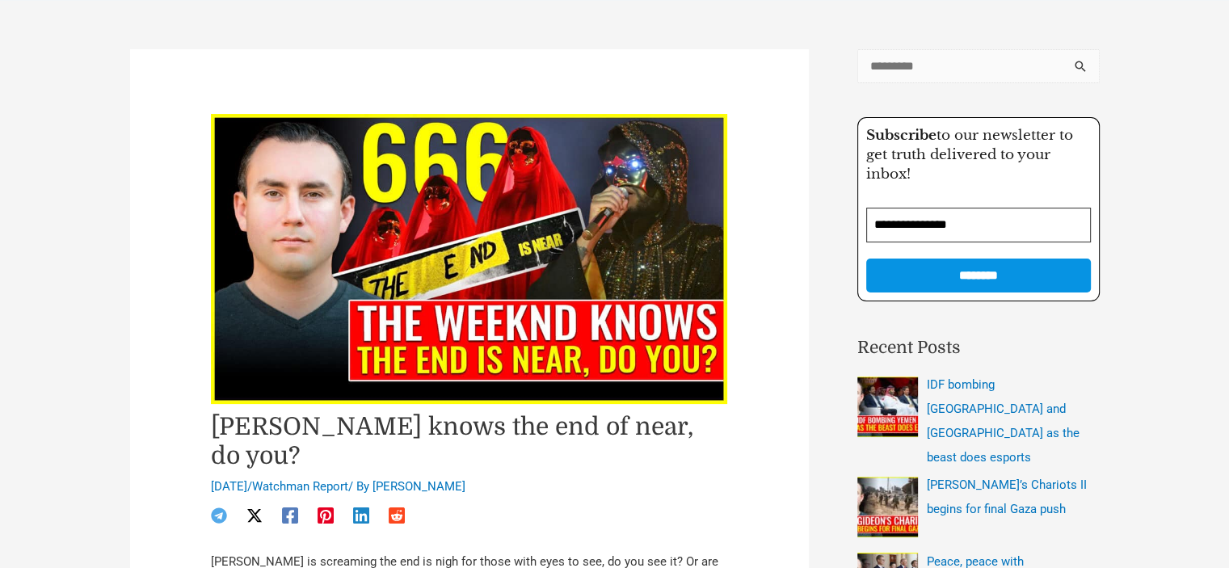
click at [922, 72] on input "Search for:" at bounding box center [978, 66] width 242 height 34
type input "*******"
click at [1063, 49] on input "******" at bounding box center [1081, 71] width 36 height 44
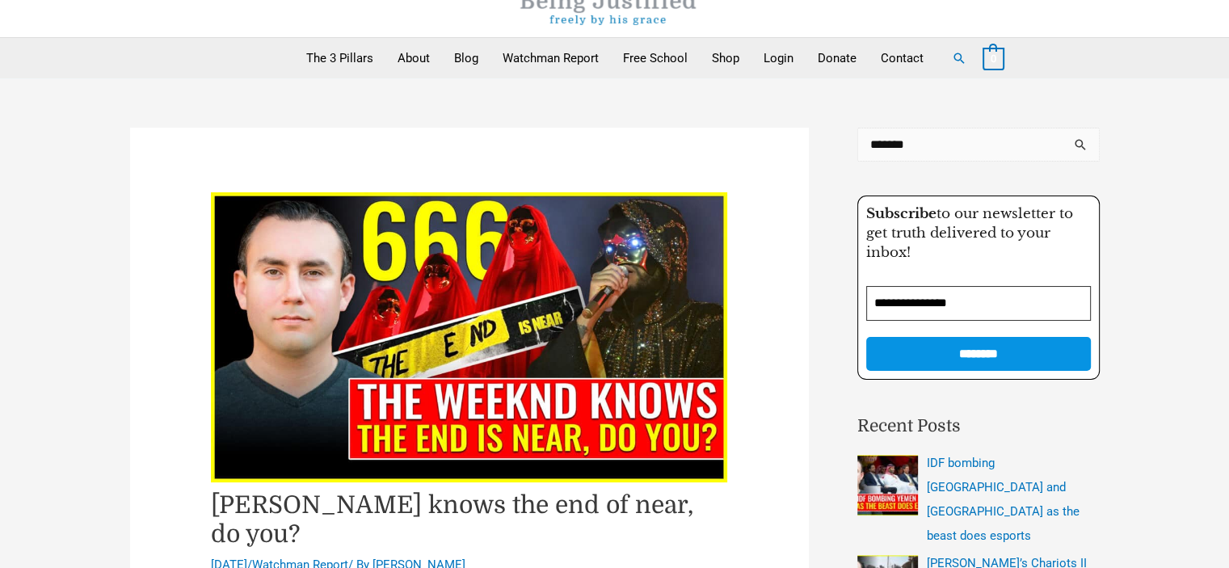
scroll to position [81, 0]
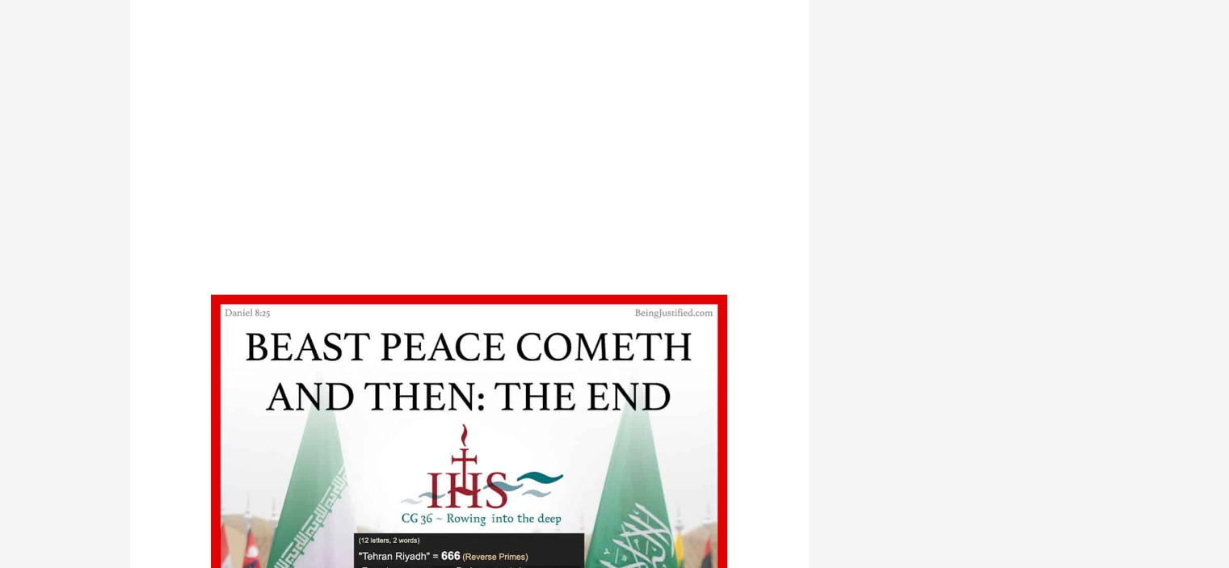
scroll to position [3797, 0]
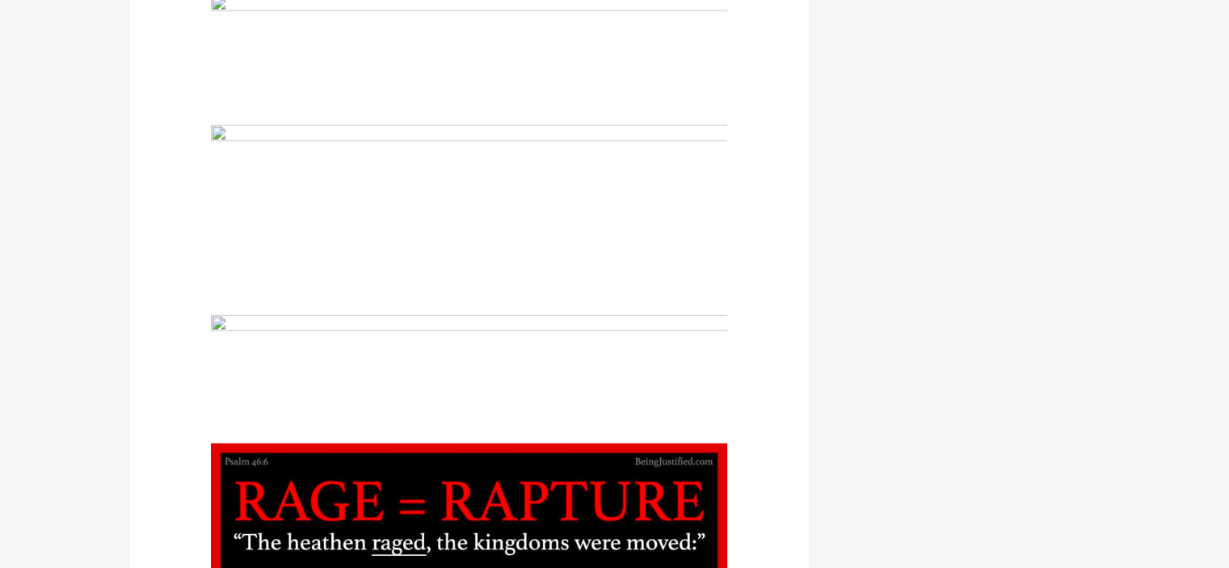
scroll to position [3474, 0]
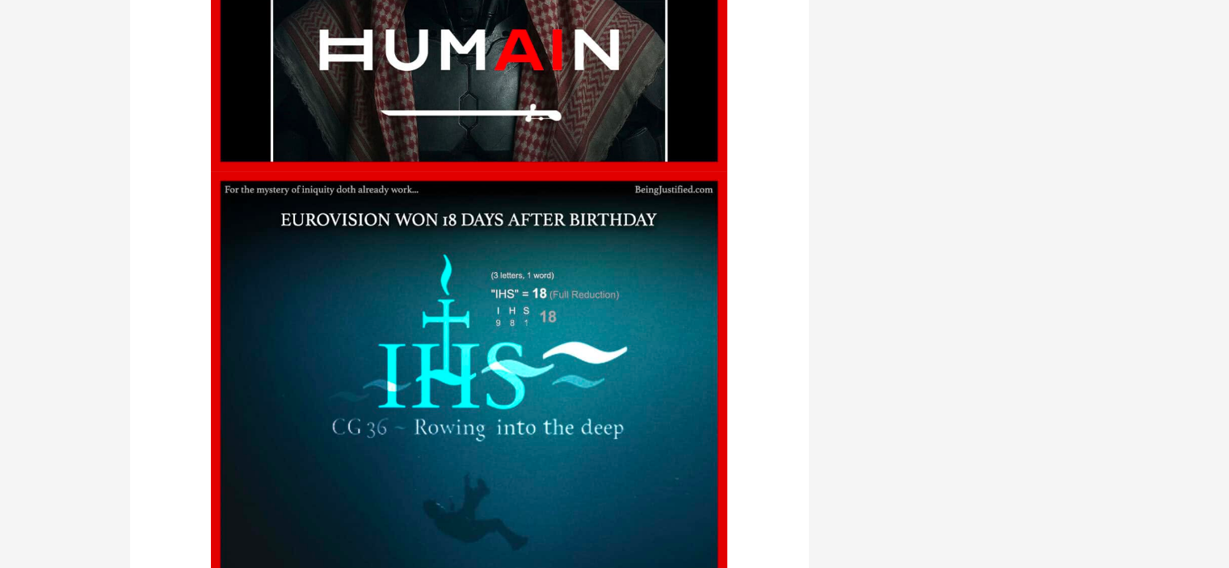
scroll to position [6463, 0]
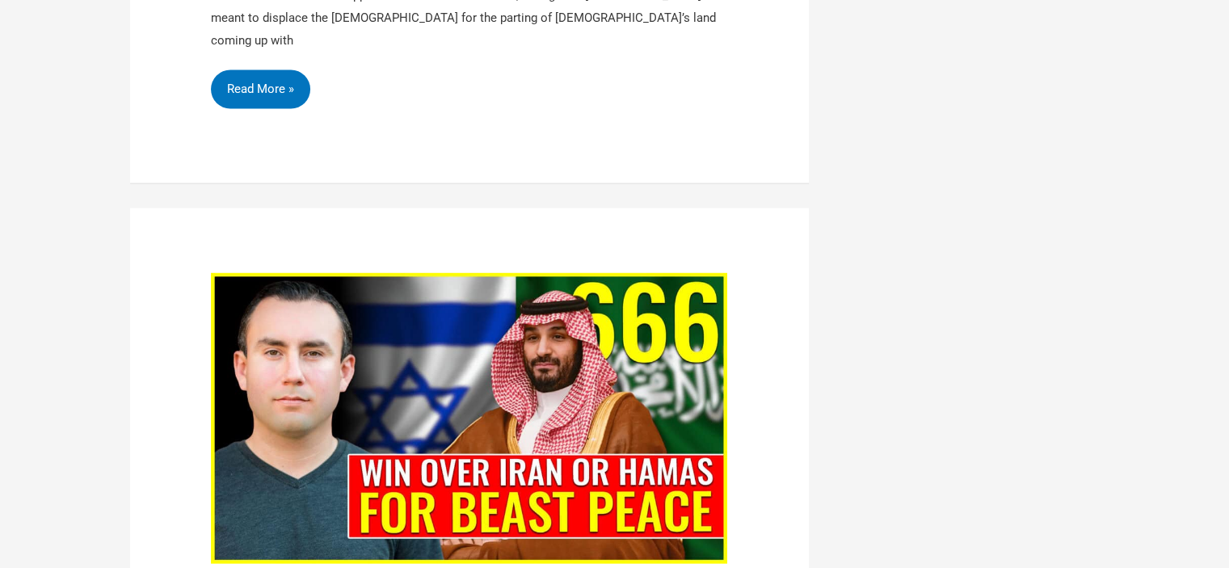
scroll to position [3474, 0]
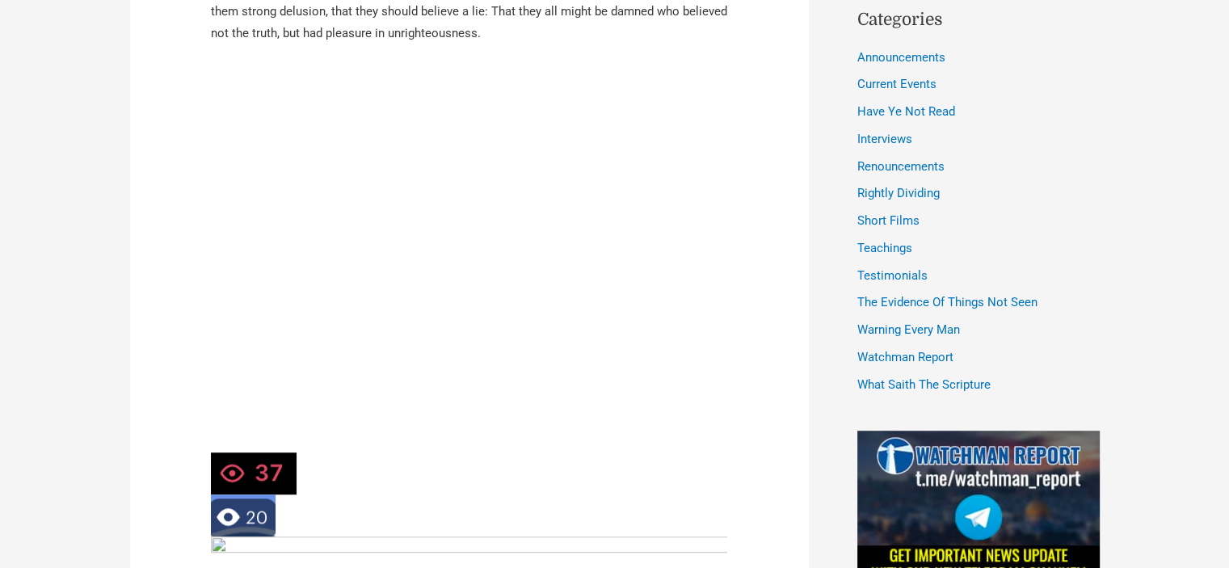
scroll to position [889, 0]
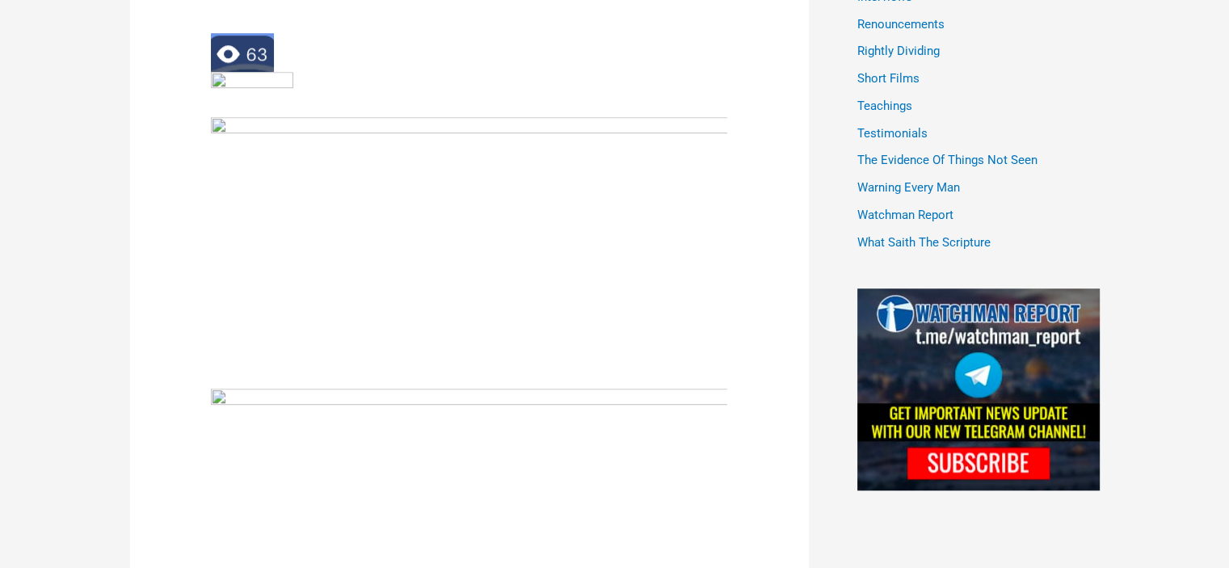
scroll to position [1131, 0]
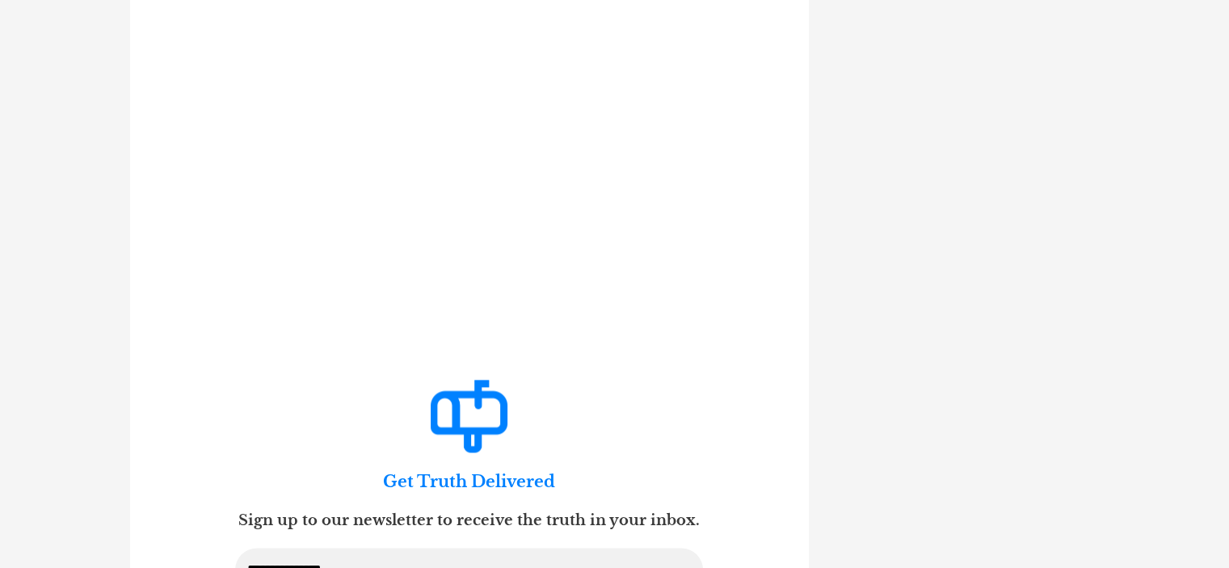
scroll to position [8686, 0]
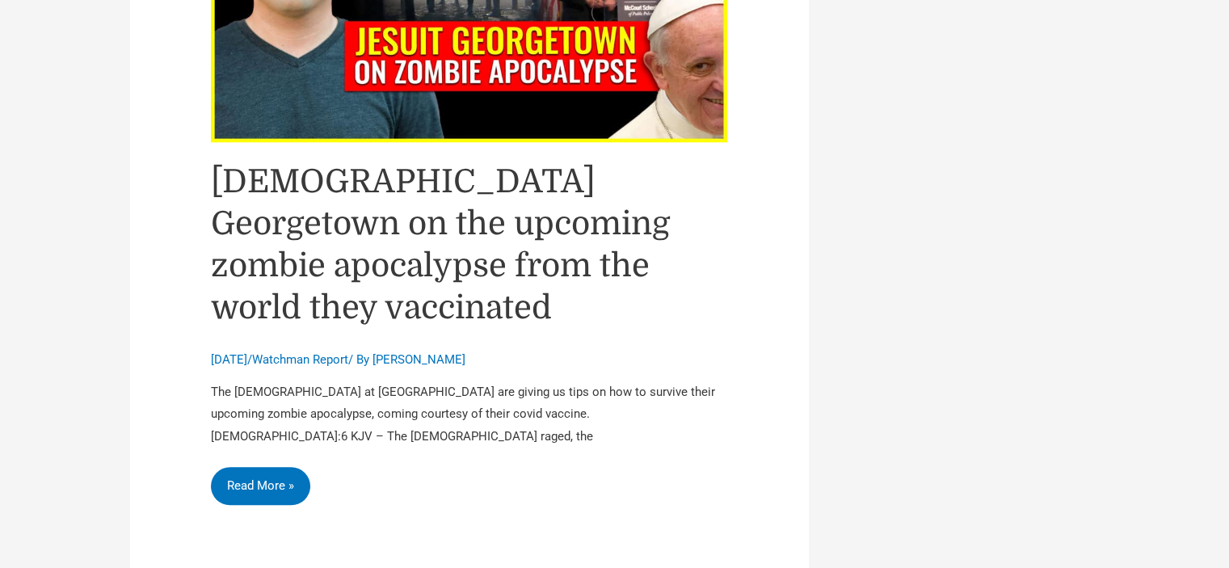
scroll to position [7836, 0]
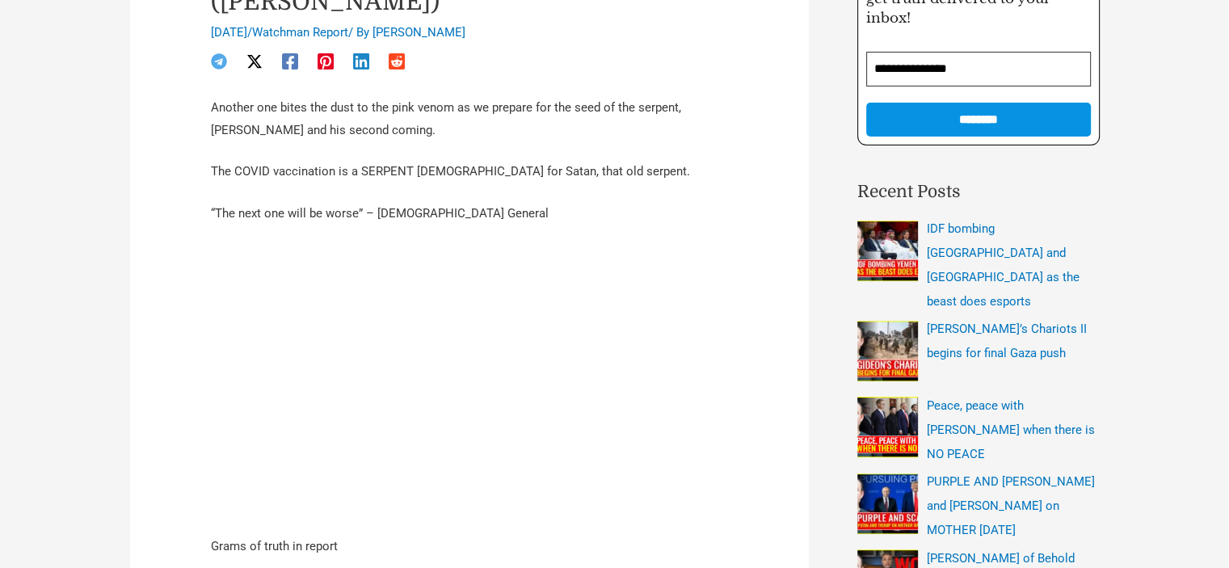
scroll to position [404, 0]
